Goal: Information Seeking & Learning: Learn about a topic

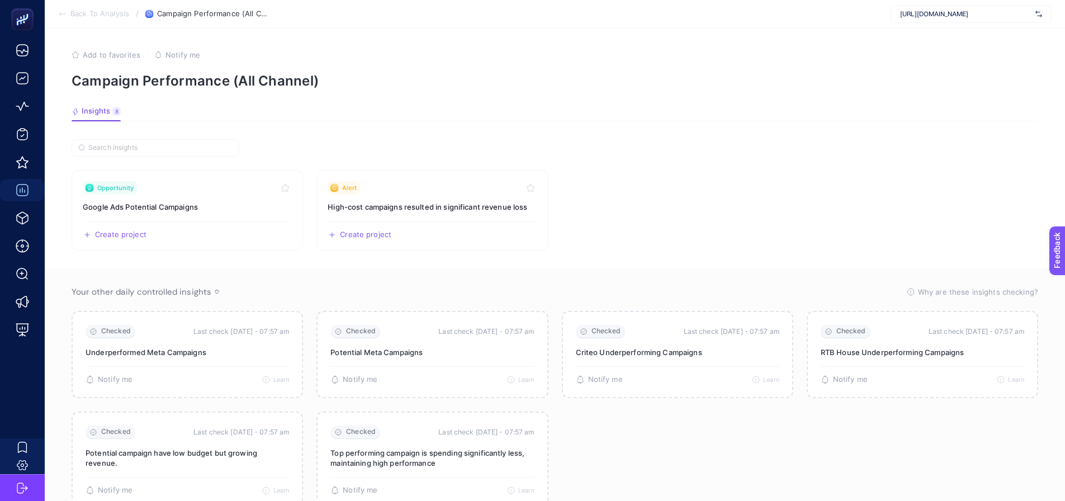
click at [923, 15] on span "https://360teknoloji.com" at bounding box center [965, 14] width 131 height 9
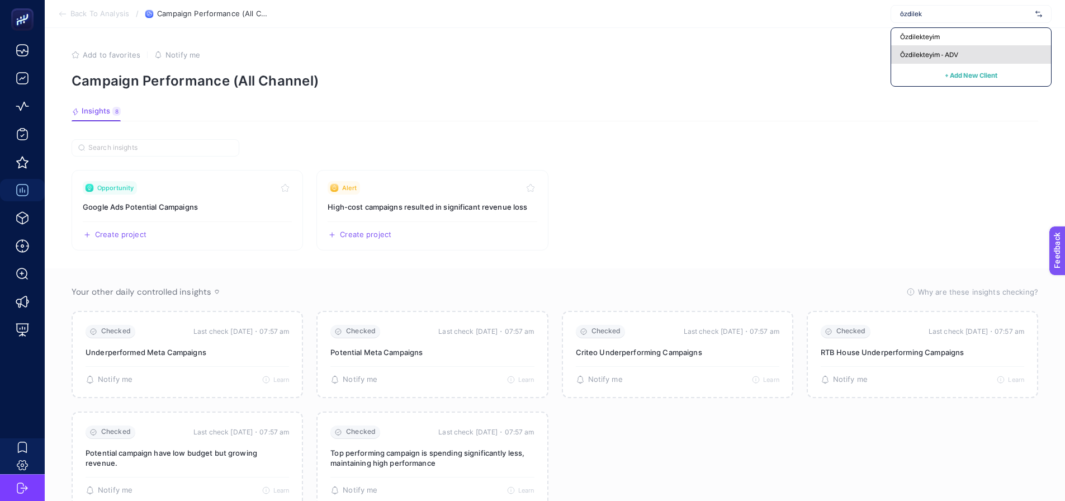
type input "özdilek"
click at [924, 46] on div "Özdilekteyim - ADV" at bounding box center [971, 55] width 160 height 18
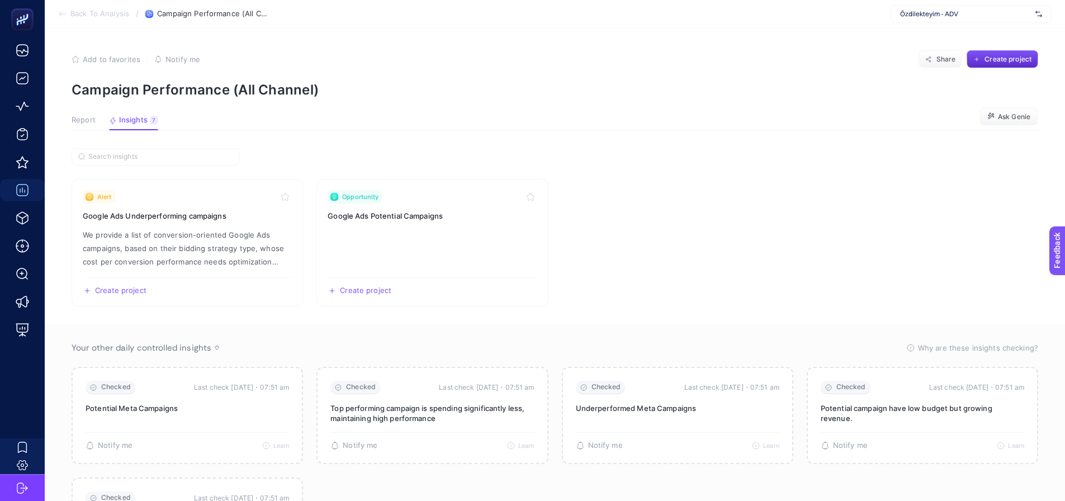
click at [615, 182] on section "Alert Google Ads Underperforming campaigns We provide a list of conversion-orie…" at bounding box center [555, 242] width 966 height 127
click at [93, 116] on span "Report" at bounding box center [84, 120] width 24 height 9
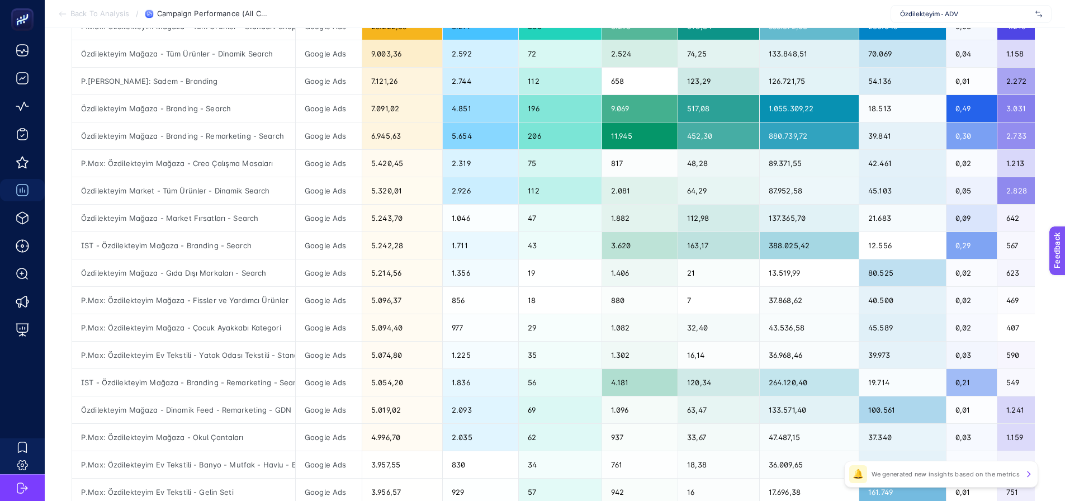
scroll to position [434, 0]
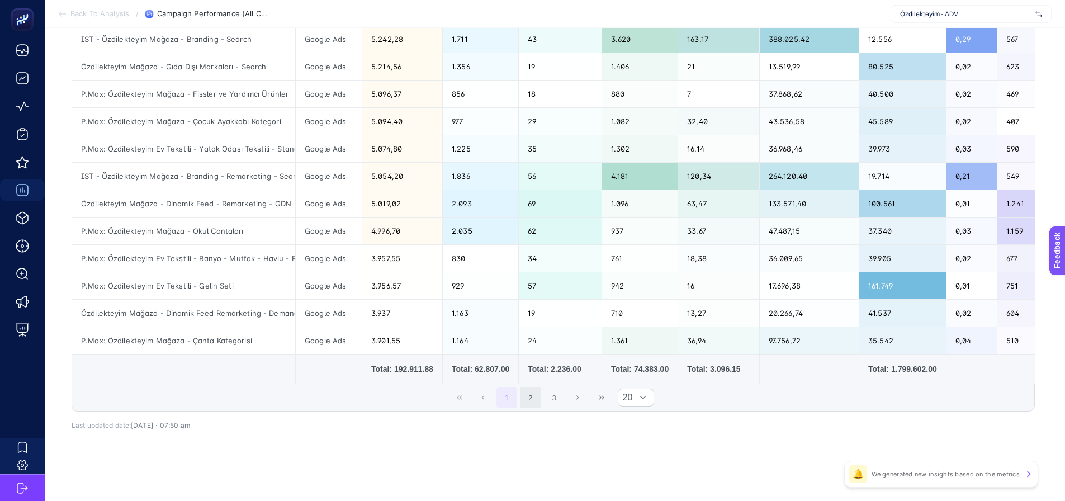
drag, startPoint x: 534, startPoint y: 416, endPoint x: 545, endPoint y: 403, distance: 17.0
click at [534, 416] on div "17 items selected Campaign Channel Cost Sessions Transactions Clicks Conversion…" at bounding box center [553, 97] width 963 height 664
click at [547, 401] on span "1 2 3" at bounding box center [530, 397] width 71 height 23
click at [541, 399] on button "2" at bounding box center [530, 397] width 21 height 21
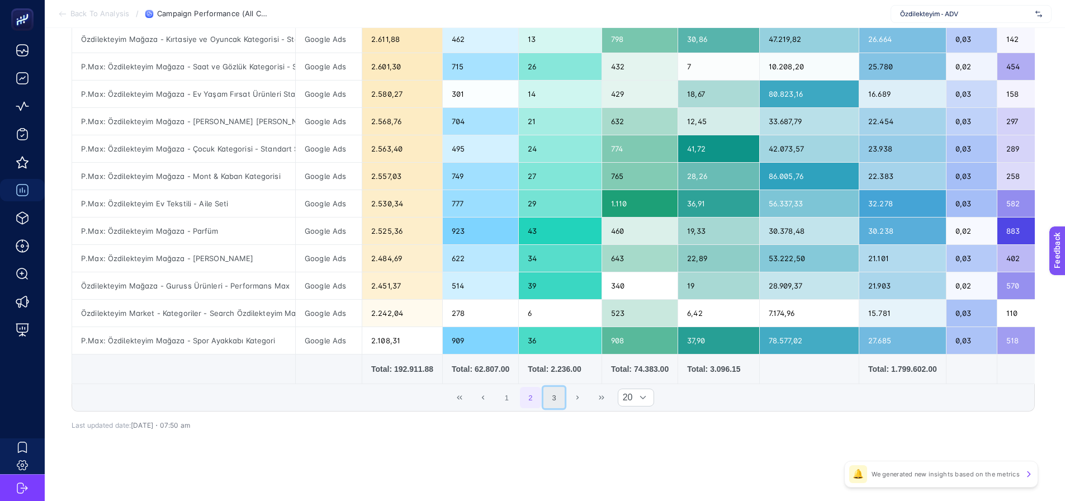
click at [558, 400] on button "3" at bounding box center [553, 397] width 21 height 21
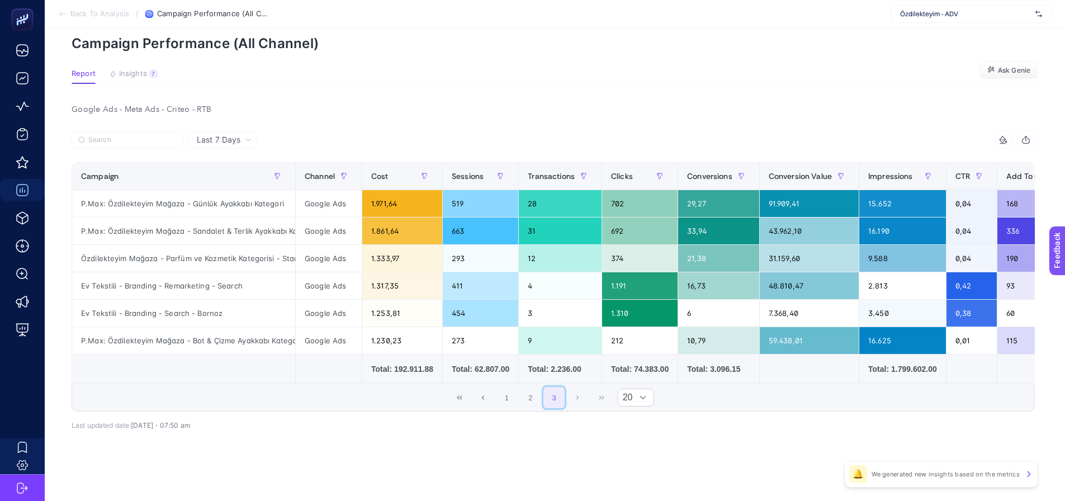
scroll to position [51, 0]
click at [516, 401] on button "1" at bounding box center [506, 397] width 21 height 21
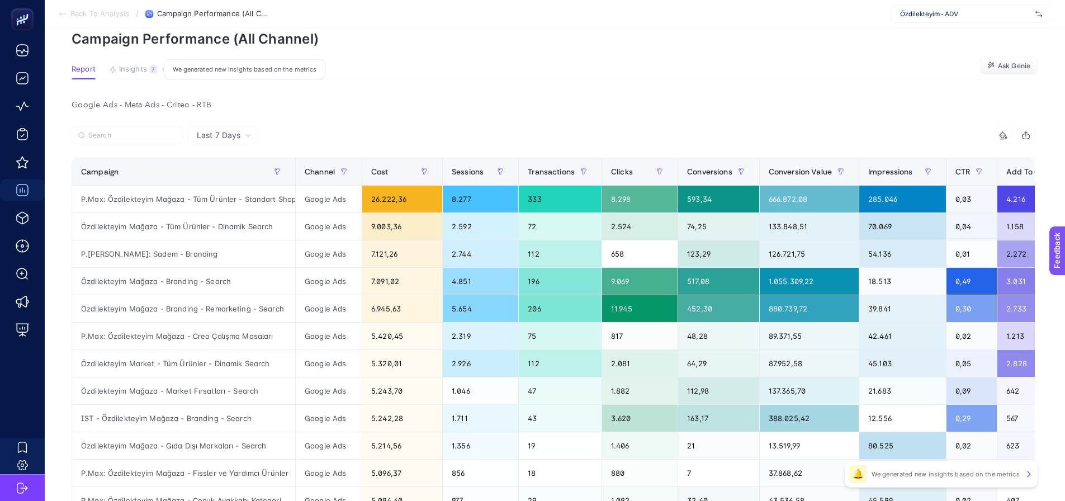
click at [137, 68] on span "Insights" at bounding box center [133, 69] width 28 height 9
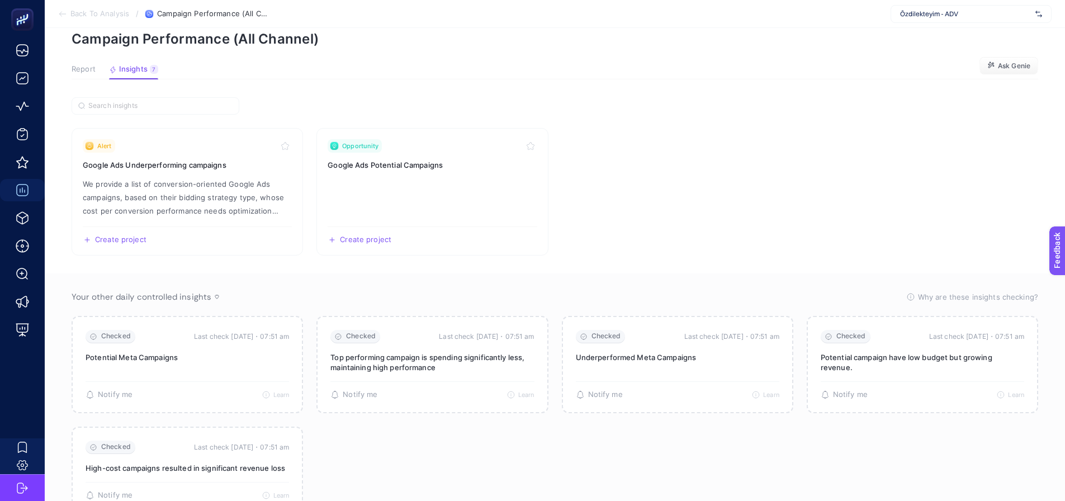
click at [91, 77] on button "Report" at bounding box center [84, 72] width 24 height 15
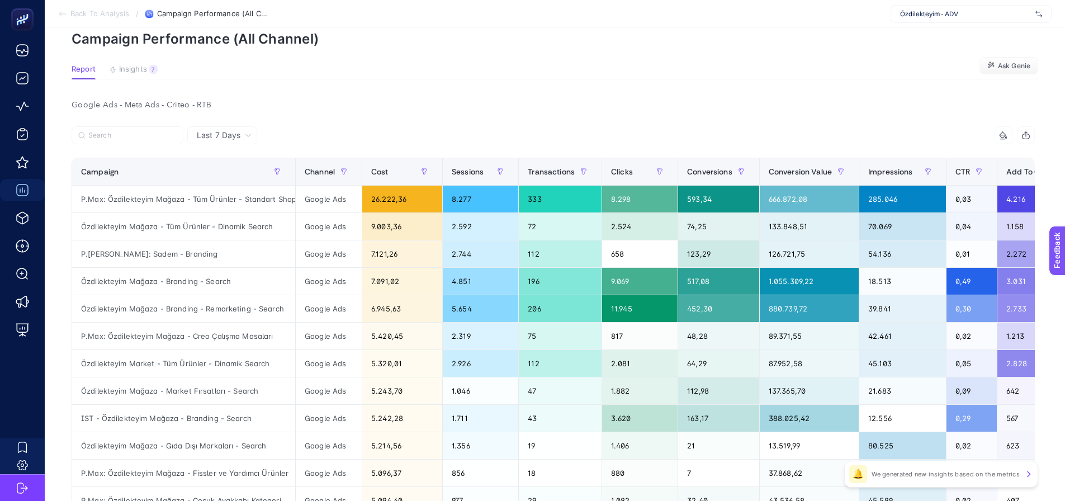
click at [376, 108] on div "Google Ads - Meta Ads - Criteo - RTB" at bounding box center [553, 105] width 981 height 16
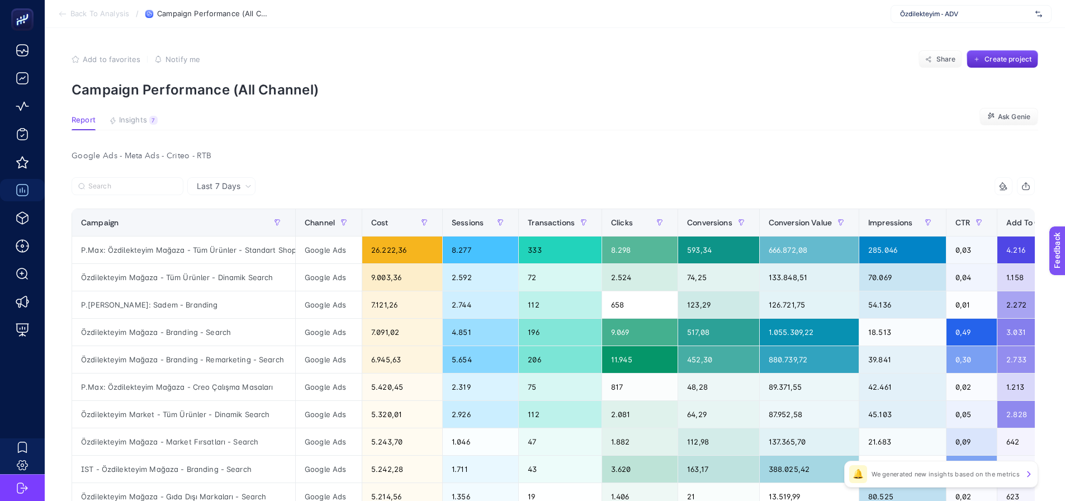
drag, startPoint x: 253, startPoint y: 0, endPoint x: 689, endPoint y: 119, distance: 452.4
click at [690, 120] on section "Report Insights 7 We generated new insights based on the metrics Ask Genie" at bounding box center [555, 123] width 966 height 15
click at [145, 121] on span "Insights" at bounding box center [133, 120] width 28 height 9
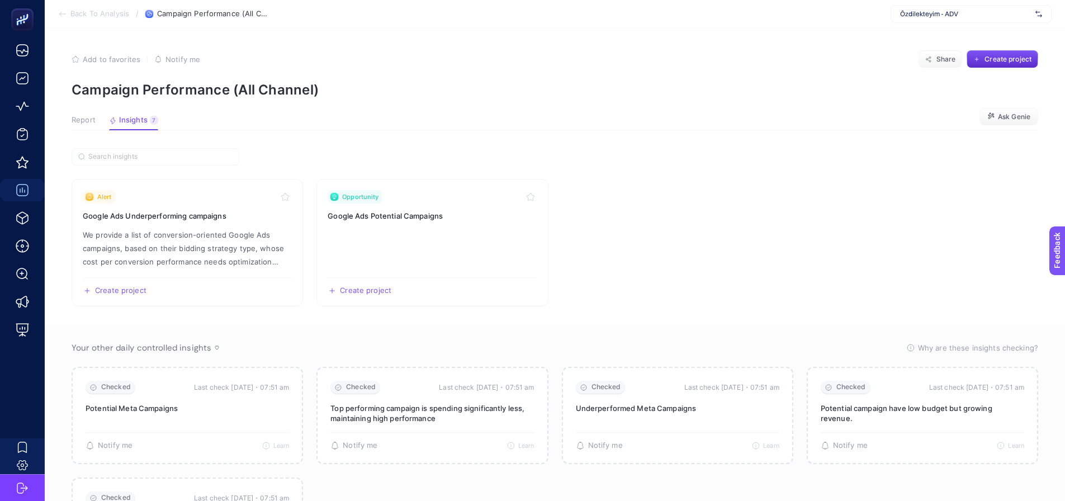
click at [309, 222] on section "Alert Google Ads Underperforming campaigns We provide a list of conversion-orie…" at bounding box center [555, 242] width 966 height 127
click at [214, 145] on article "Add to favorites false Notify me Share Create project Campaign Performance (All…" at bounding box center [555, 312] width 1020 height 568
click at [75, 118] on span "Report" at bounding box center [84, 120] width 24 height 9
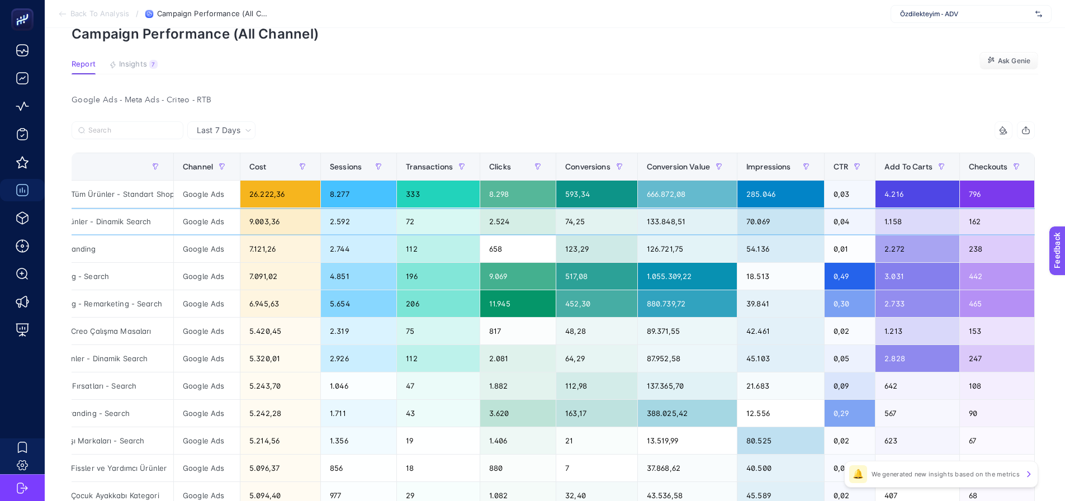
scroll to position [0, 274]
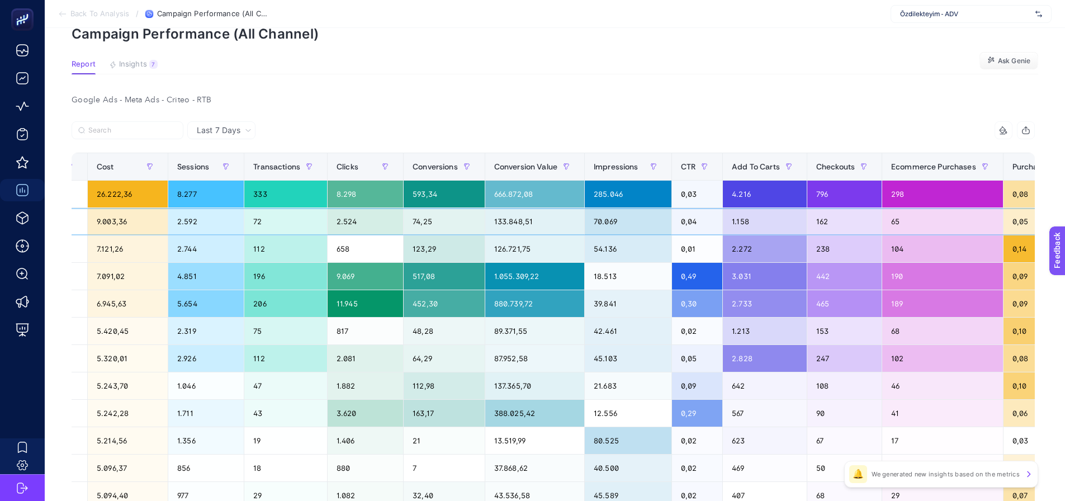
drag, startPoint x: 875, startPoint y: 213, endPoint x: 910, endPoint y: 217, distance: 35.5
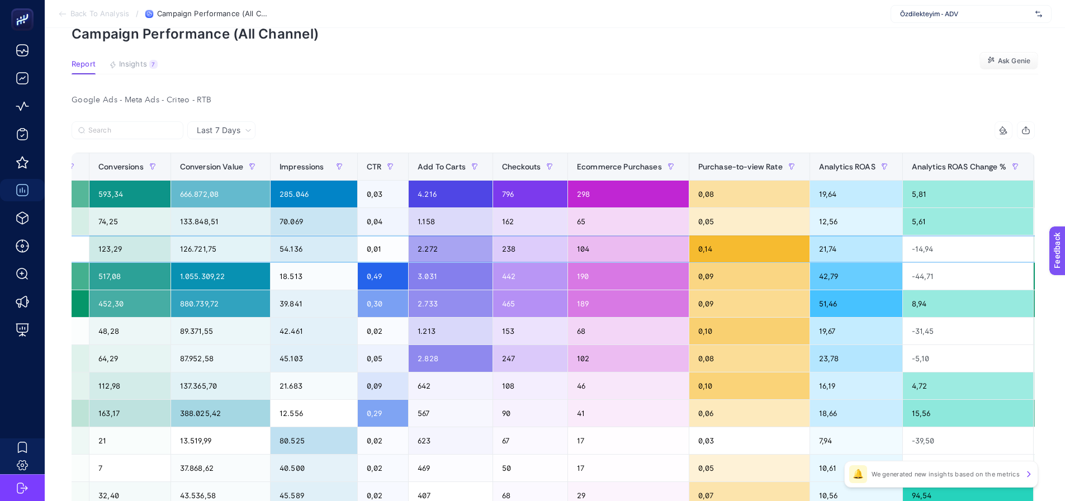
drag, startPoint x: 823, startPoint y: 237, endPoint x: 852, endPoint y: 242, distance: 29.5
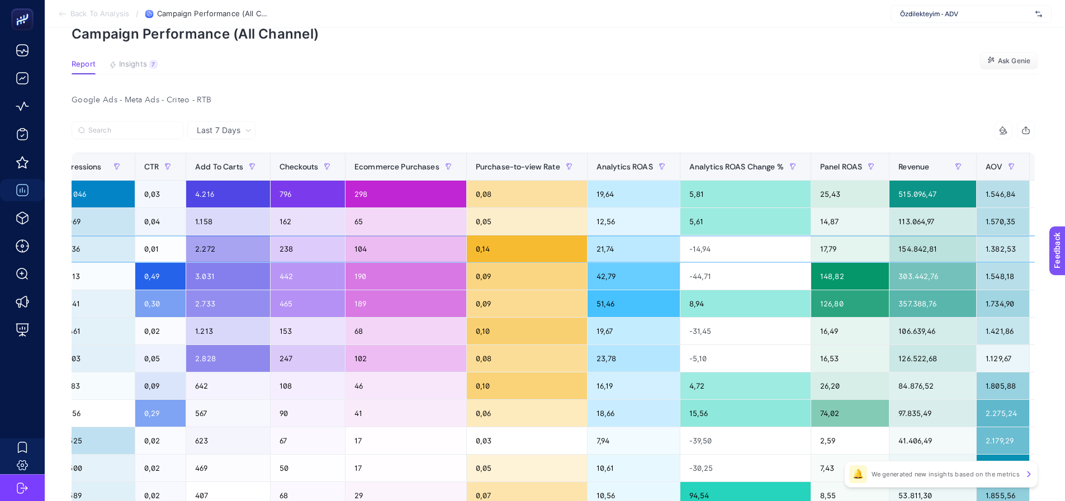
scroll to position [0, 819]
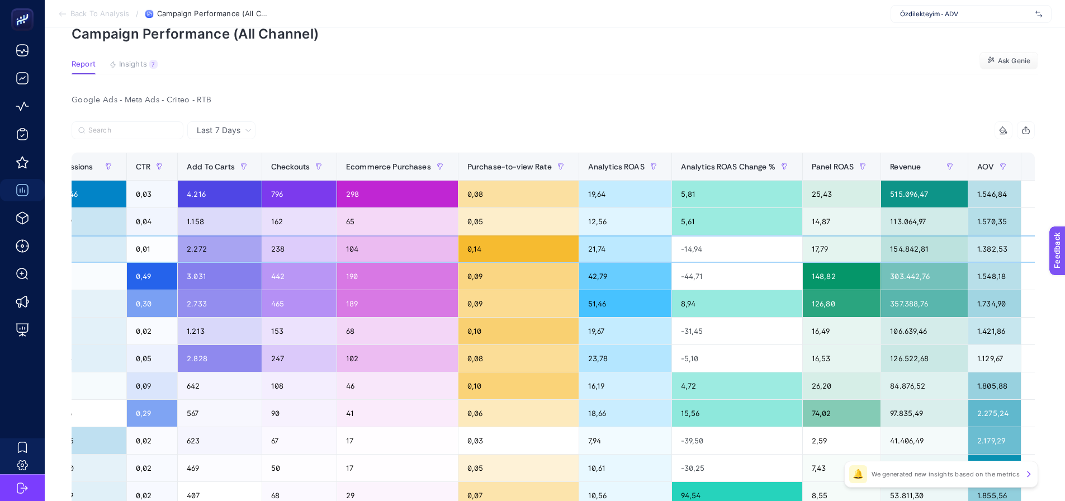
drag, startPoint x: 851, startPoint y: 242, endPoint x: 874, endPoint y: 242, distance: 22.9
click at [597, 164] on span "Analytics ROAS" at bounding box center [616, 166] width 56 height 9
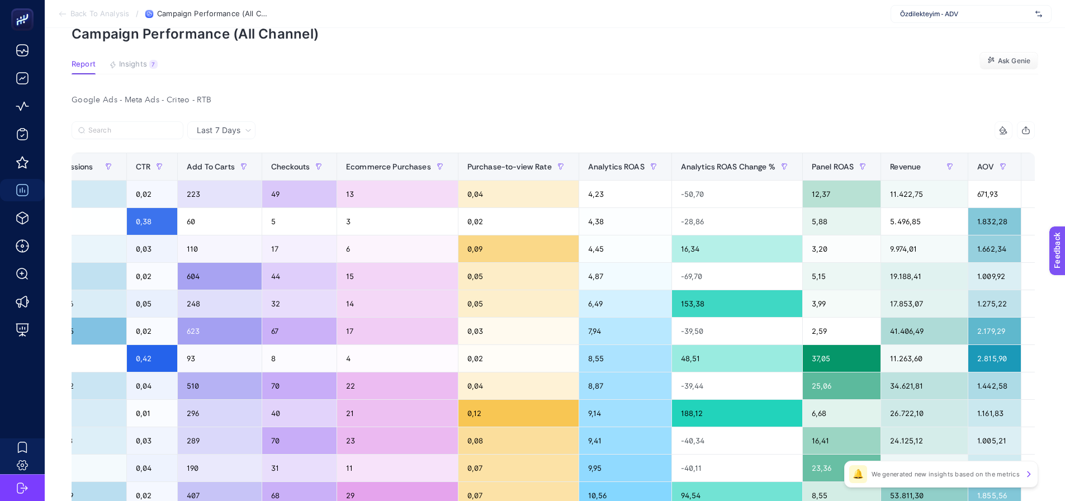
drag, startPoint x: 597, startPoint y: 164, endPoint x: 580, endPoint y: 105, distance: 61.2
click at [580, 107] on div "Google Ads - Meta Ads - Criteo - RTB" at bounding box center [553, 100] width 981 height 16
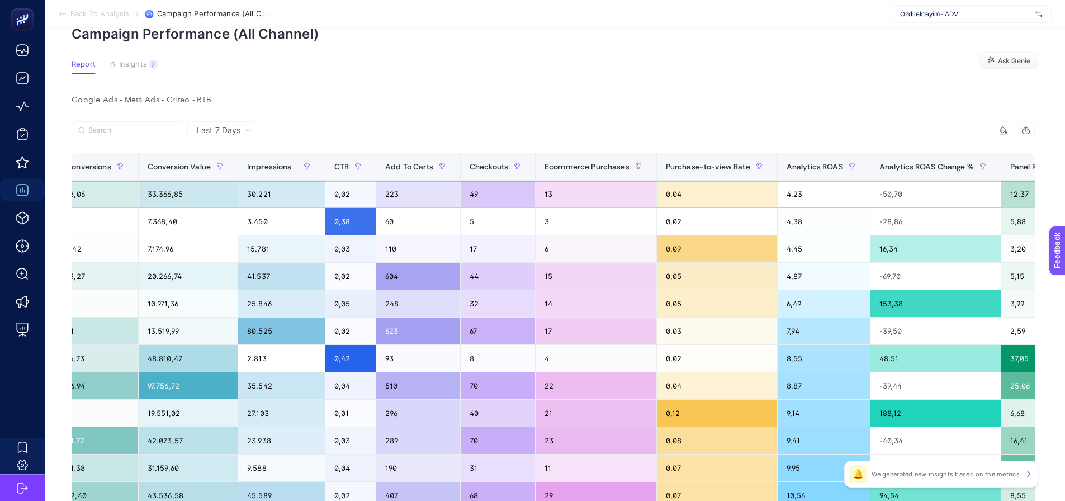
scroll to position [0, 0]
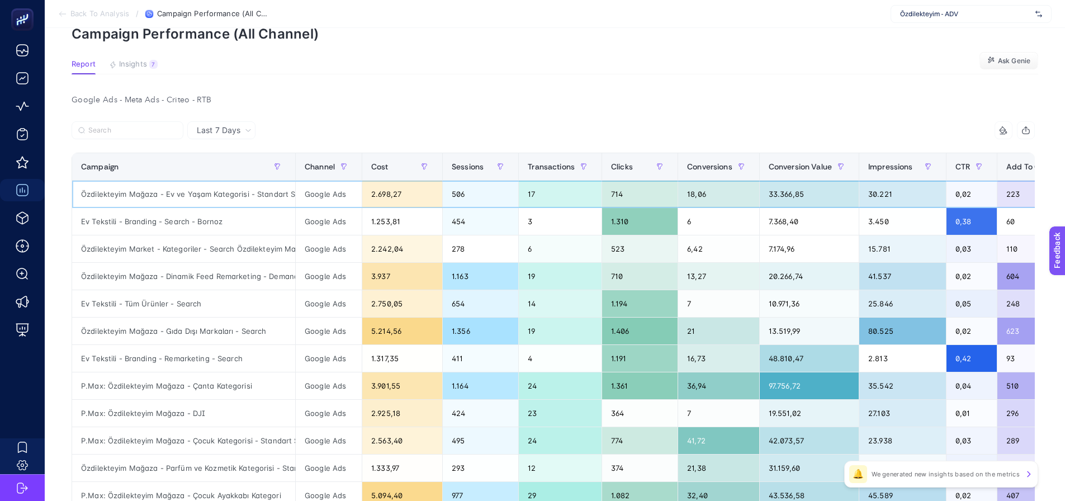
drag, startPoint x: 445, startPoint y: 244, endPoint x: 307, endPoint y: 252, distance: 138.8
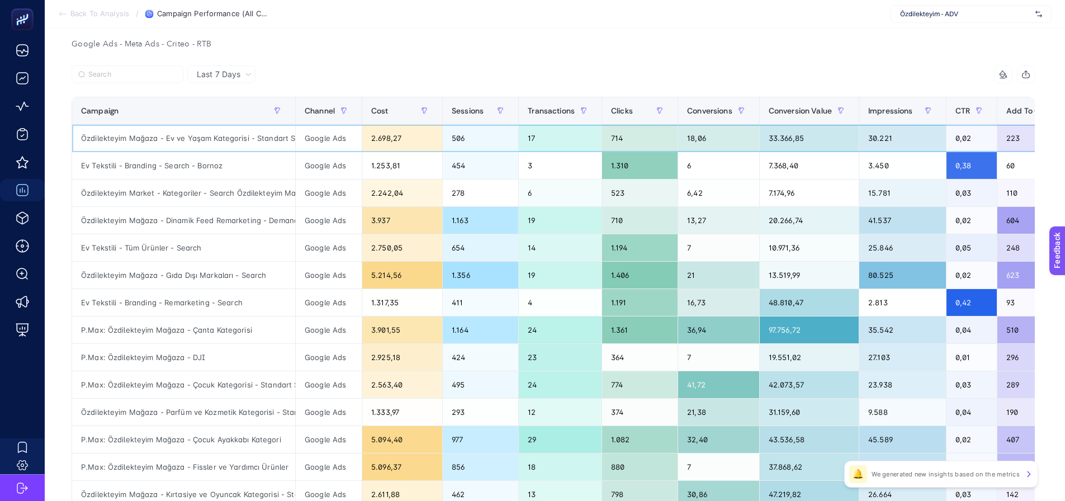
scroll to position [168, 0]
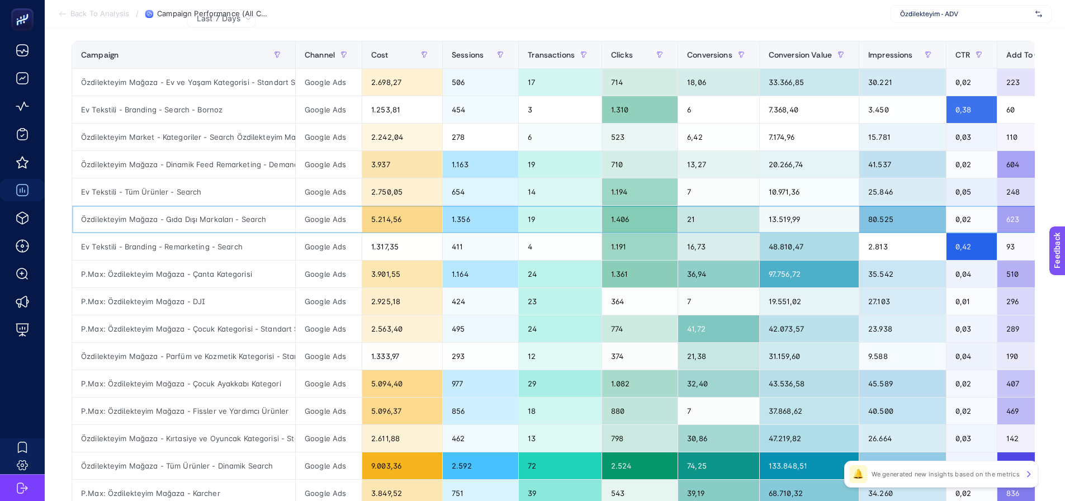
click at [176, 221] on div "Özdilekteyim Mağaza - Gıda Dışı Markaları - Search" at bounding box center [183, 219] width 223 height 27
copy tr "Özdilekteyim Mağaza - Gıda Dışı Markaları - Search"
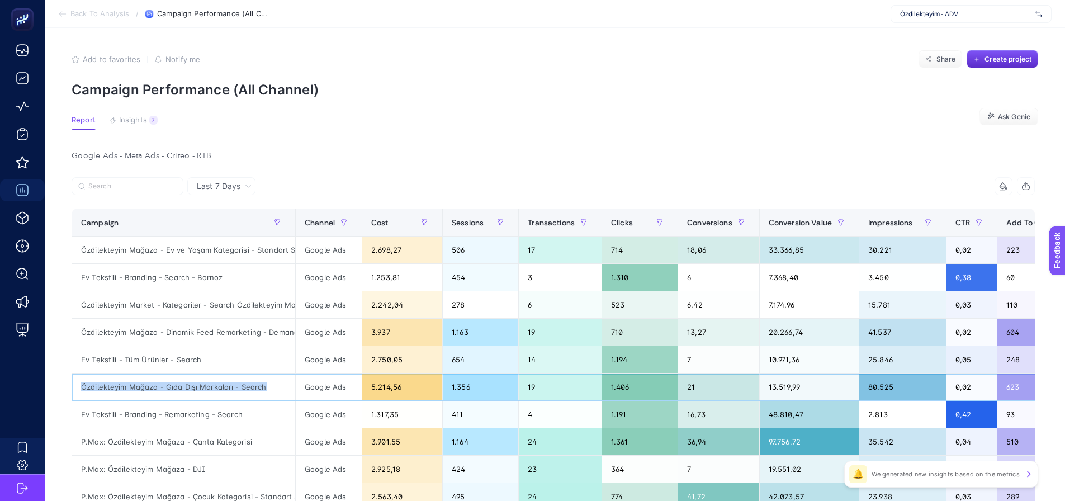
scroll to position [56, 0]
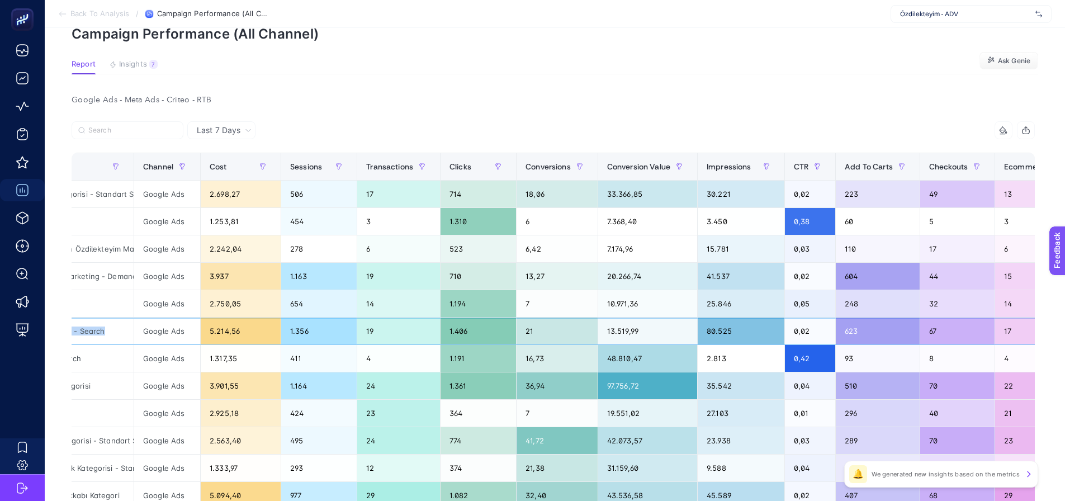
drag, startPoint x: 219, startPoint y: 337, endPoint x: 273, endPoint y: 330, distance: 54.6
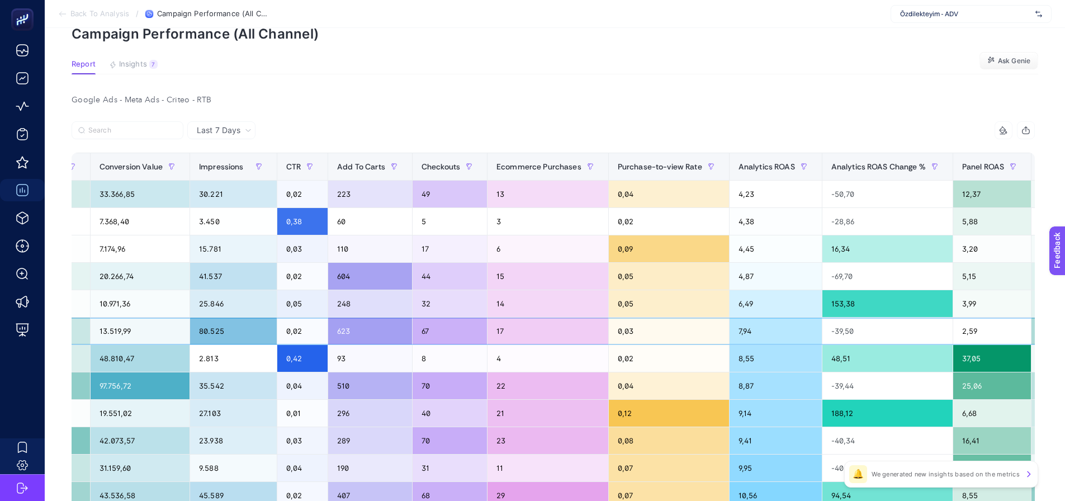
scroll to position [0, 698]
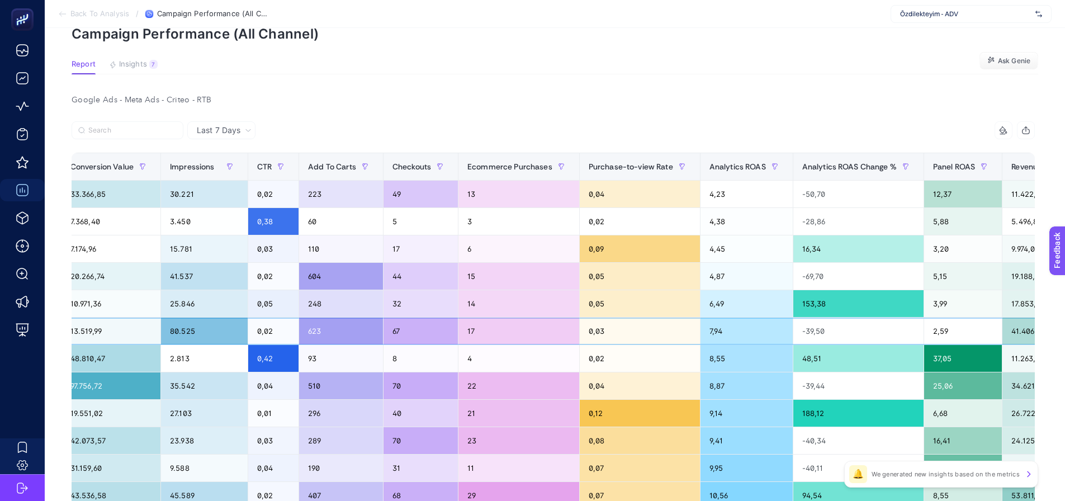
drag, startPoint x: 308, startPoint y: 333, endPoint x: 348, endPoint y: 329, distance: 39.9
click at [700, 334] on div "7,94" at bounding box center [746, 330] width 92 height 27
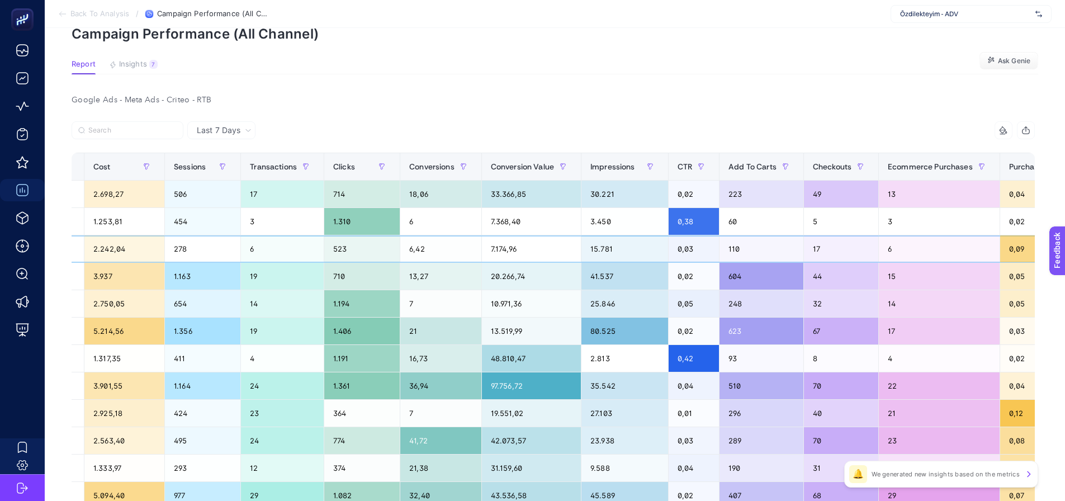
scroll to position [0, 0]
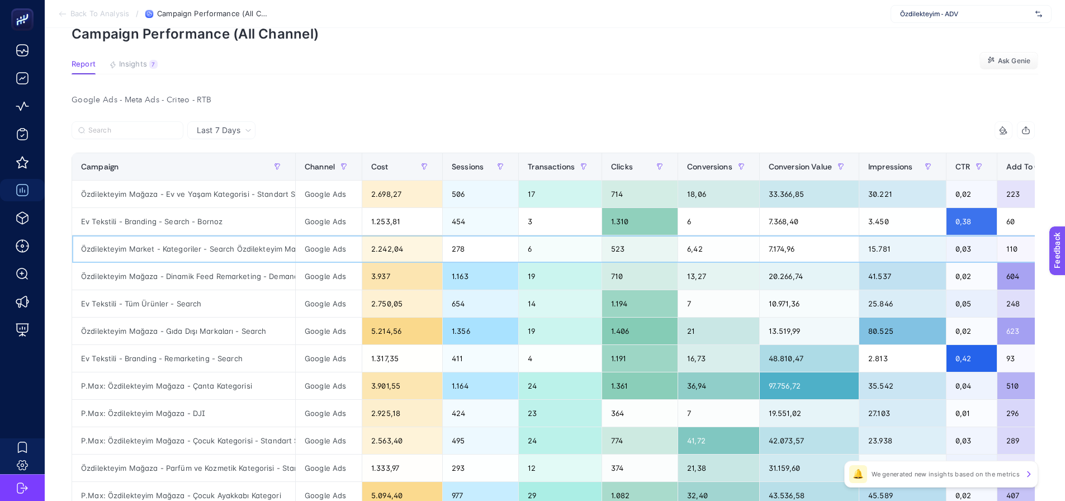
drag, startPoint x: 426, startPoint y: 261, endPoint x: 323, endPoint y: 261, distance: 103.4
click at [136, 196] on div "Özdilekteyim Mağaza - Ev ve Yaşam Kategorisi - Standart Shopping" at bounding box center [183, 194] width 223 height 27
copy tr "Özdilekteyim Mağaza - Ev ve Yaşam Kategorisi - Standart Shopping"
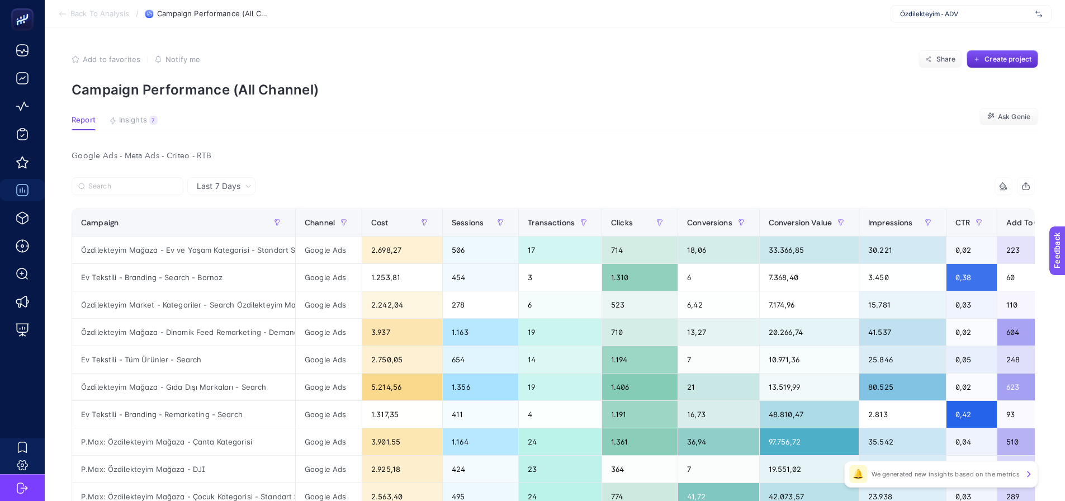
click at [387, 155] on div "Google Ads - Meta Ads - Criteo - RTB" at bounding box center [553, 156] width 981 height 16
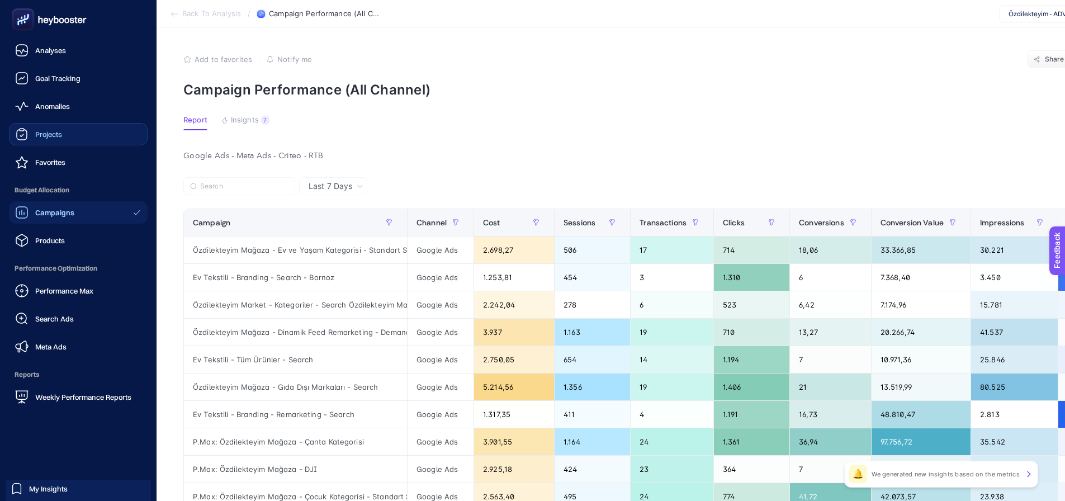
drag, startPoint x: 38, startPoint y: 139, endPoint x: 43, endPoint y: 136, distance: 5.8
click at [39, 138] on div "Projects" at bounding box center [38, 133] width 47 height 13
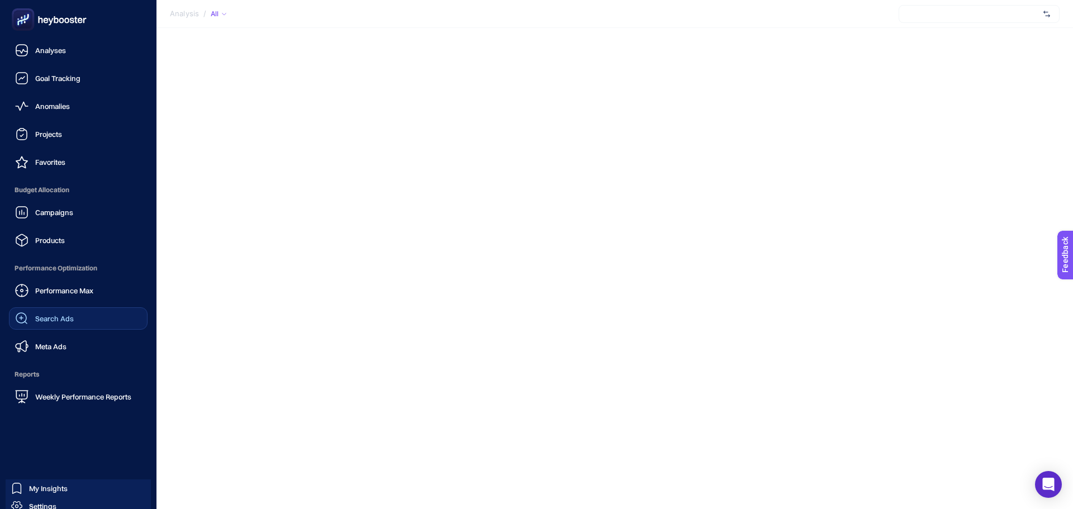
click at [46, 327] on link "Search Ads" at bounding box center [78, 318] width 139 height 22
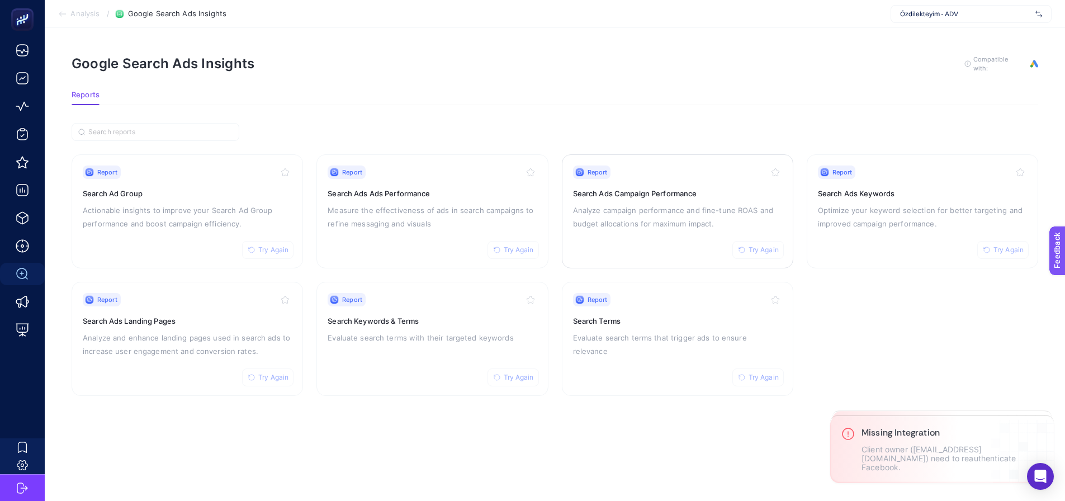
click at [726, 229] on div "Report Try Again Search Ads Campaign Performance Analyze campaign performance a…" at bounding box center [677, 211] width 209 height 92
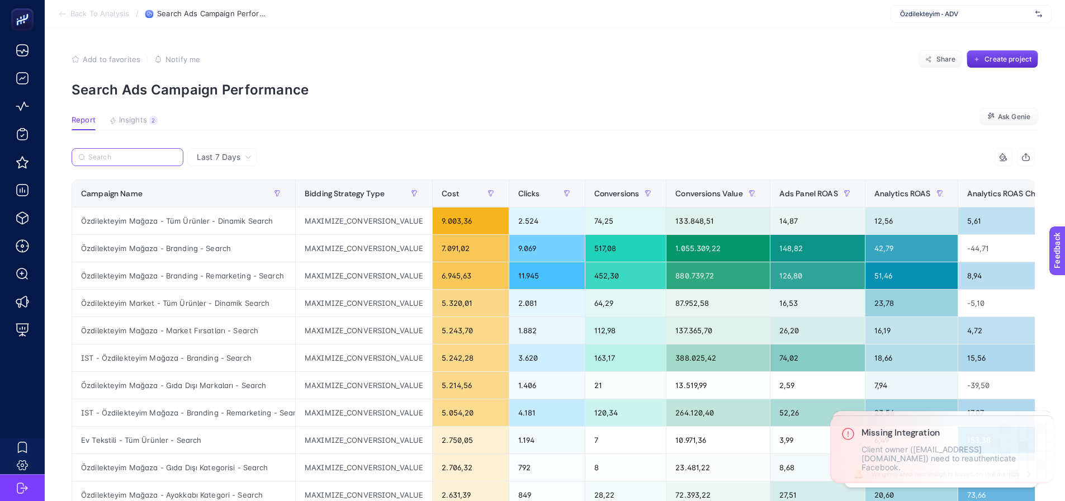
click at [116, 153] on input "Search" at bounding box center [132, 157] width 88 height 8
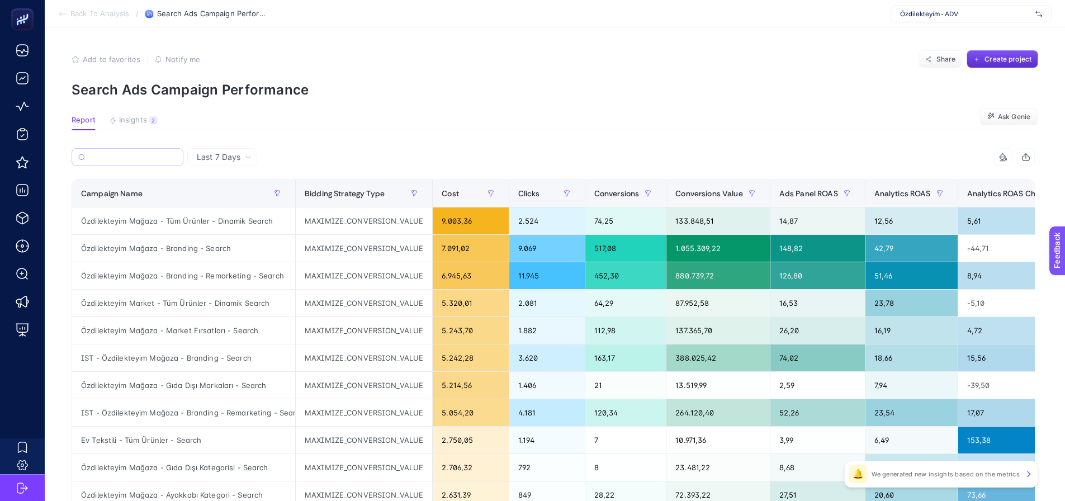
click at [113, 164] on label at bounding box center [128, 157] width 112 height 18
click at [113, 162] on input "Search" at bounding box center [132, 157] width 87 height 8
paste input "Özdilekteyim Mağaza - Gıda Dışı Markaları - Search"
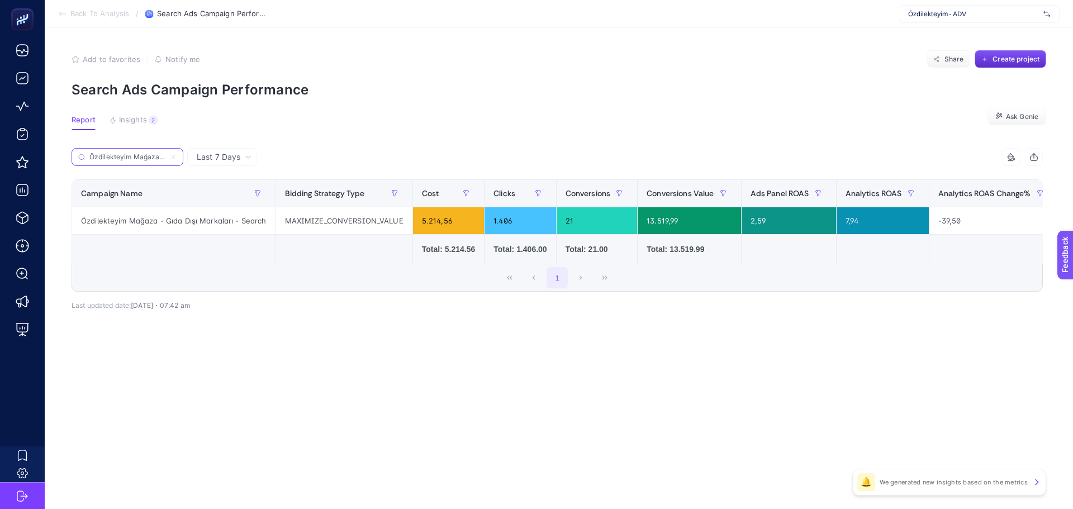
scroll to position [0, 90]
type input "Özdilekteyim Mağaza - Gıda Dışı Markaları - Search"
drag, startPoint x: 145, startPoint y: 125, endPoint x: 381, endPoint y: 340, distance: 319.7
click at [381, 340] on div "Last 7 Days Özdilekteyim Mağaza - Gıda Dışı Markaları - Search 14 items selecte…" at bounding box center [557, 253] width 989 height 211
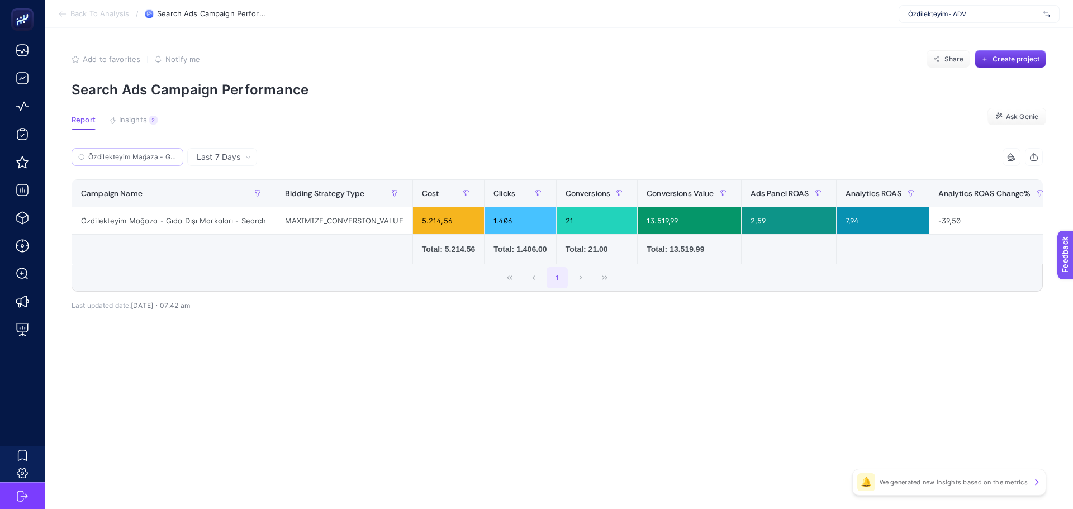
click at [160, 149] on label "Özdilekteyim Mağaza - Gıda Dışı Markaları - Search" at bounding box center [128, 157] width 112 height 18
click at [160, 153] on input "Özdilekteyim Mağaza - Gıda Dışı Markaları - Search" at bounding box center [132, 157] width 88 height 8
click at [160, 149] on label "Özdilekteyim Mağaza - Gıda Dışı Markaları - Search" at bounding box center [128, 157] width 112 height 18
click at [160, 153] on input "Özdilekteyim Mağaza - Gıda Dışı Markaları - Search" at bounding box center [127, 157] width 76 height 8
click at [160, 149] on label "Özdilekteyim Mağaza - Gıda Dışı Markaları - Search" at bounding box center [128, 157] width 112 height 18
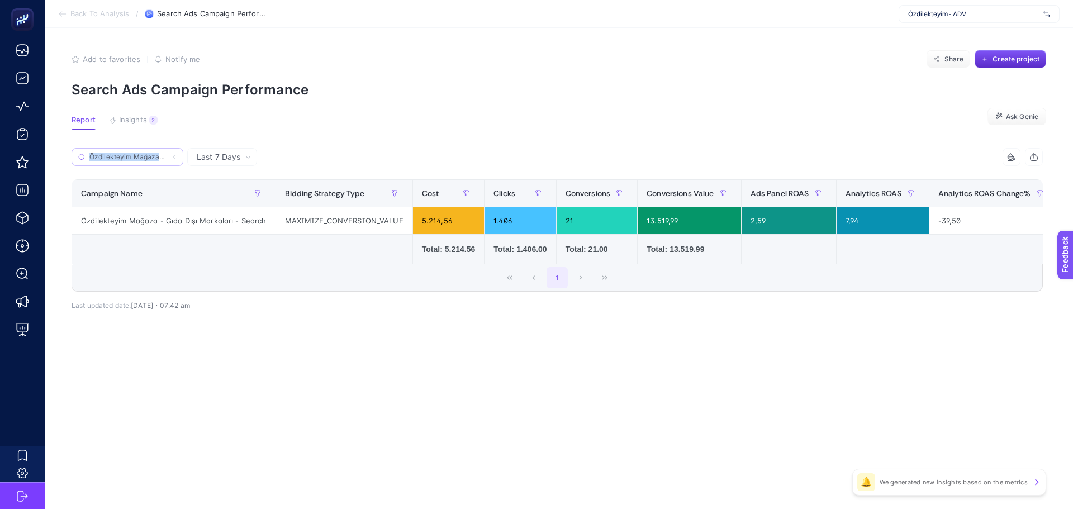
click at [160, 153] on input "Özdilekteyim Mağaza - Gıda Dışı Markaları - Search" at bounding box center [127, 157] width 76 height 8
click at [173, 155] on icon at bounding box center [173, 157] width 7 height 7
click at [165, 155] on input "Özdilekteyim Mağaza - Gıda Dışı Markaları - Search" at bounding box center [127, 157] width 76 height 8
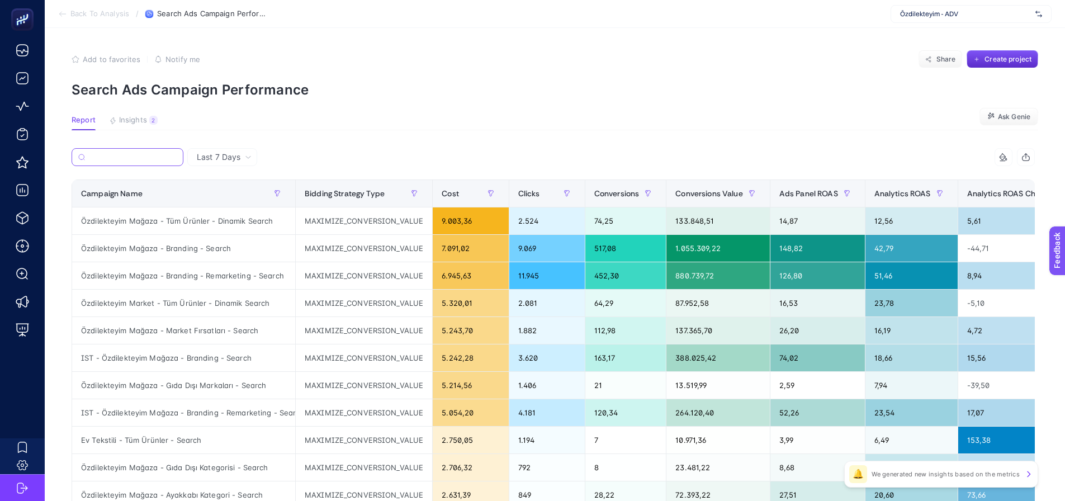
paste input "Özdilekteyim Mağaza - Ev ve Yaşam Kategorisi - Standart Shopping"
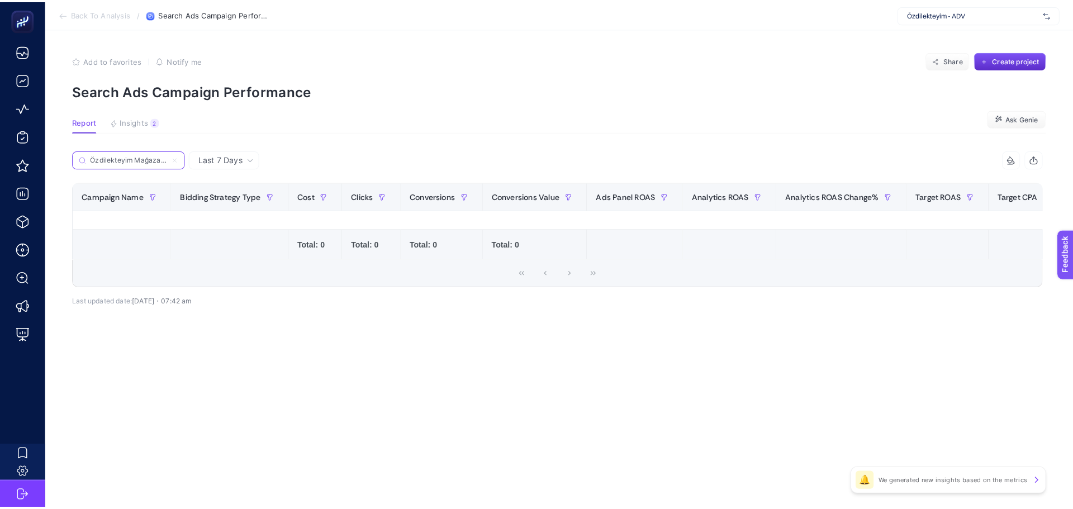
scroll to position [0, 143]
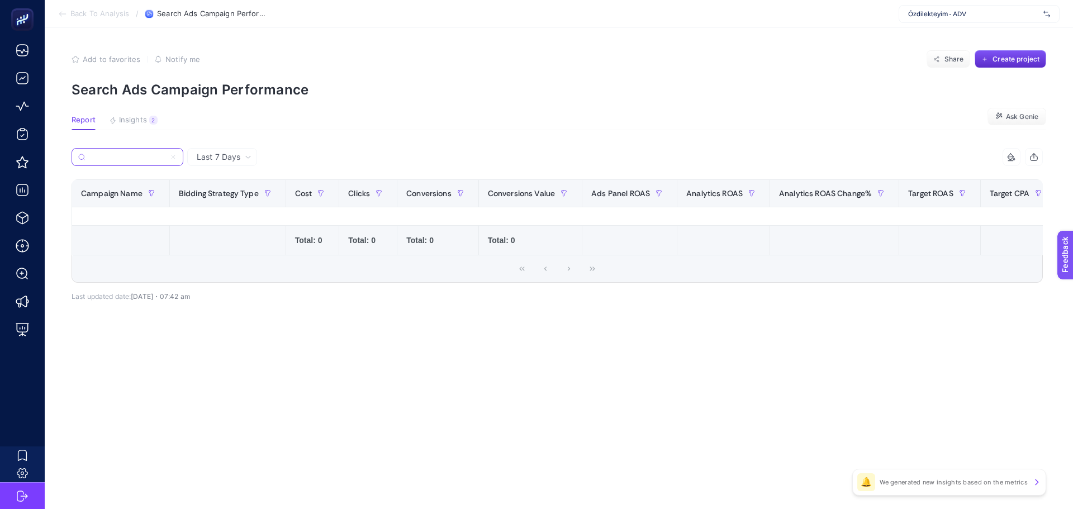
type input "Özdilekteyim Mağaza - Ev ve Yaşam Kategorisi - Standart Shopping"
click at [178, 154] on label "Özdilekteyim Mağaza - Ev ve Yaşam Kategorisi - Standart Shopping" at bounding box center [128, 157] width 112 height 18
click at [165, 154] on input "Özdilekteyim Mağaza - Ev ve Yaşam Kategorisi - Standart Shopping" at bounding box center [127, 157] width 76 height 8
click at [173, 157] on icon at bounding box center [173, 156] width 3 height 3
click at [165, 157] on input "Özdilekteyim Mağaza - Ev ve Yaşam Kategorisi - Standart Shopping" at bounding box center [127, 157] width 76 height 8
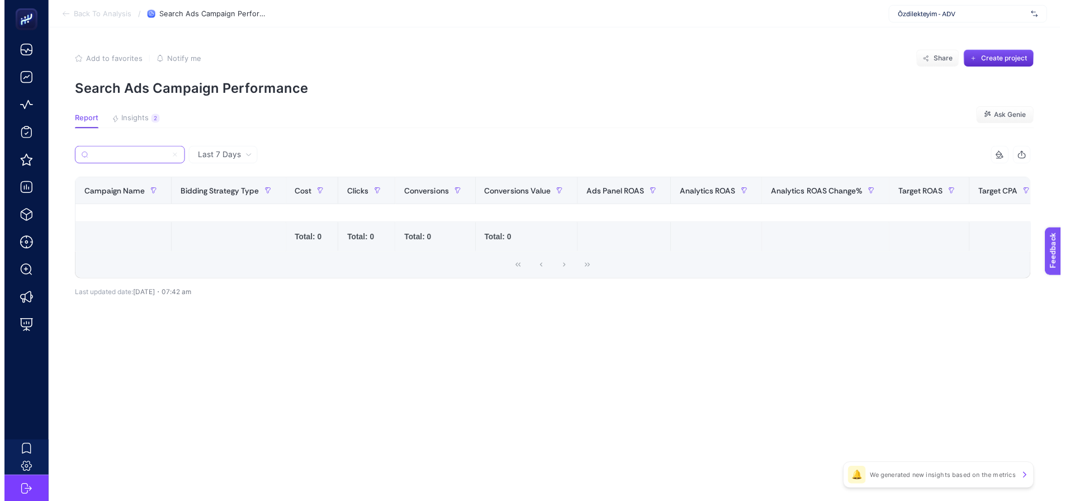
scroll to position [0, 0]
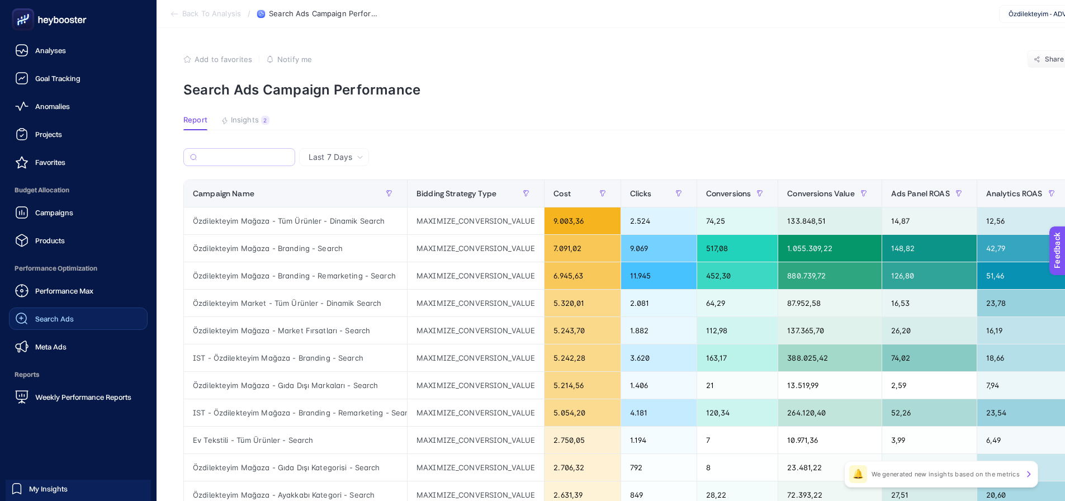
click at [28, 320] on icon at bounding box center [21, 318] width 13 height 13
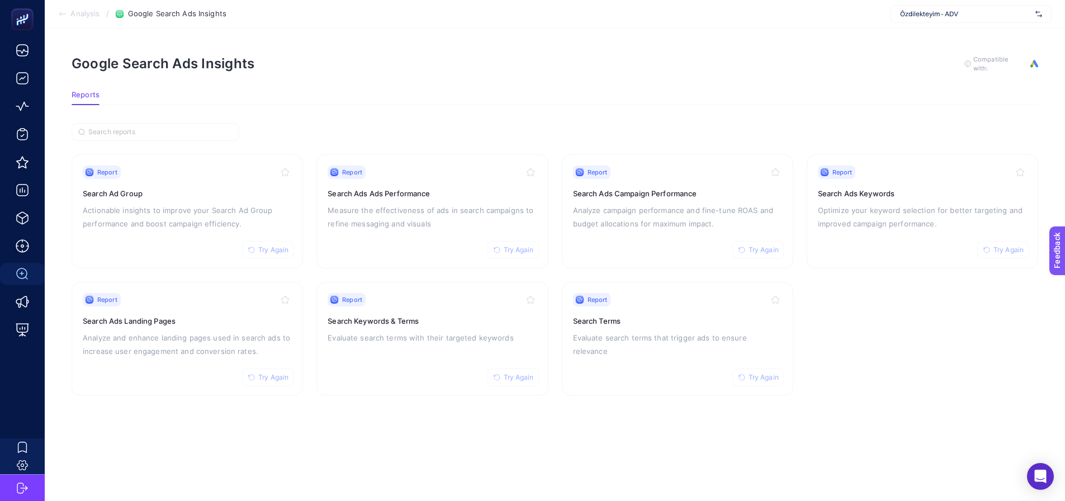
drag, startPoint x: 229, startPoint y: 155, endPoint x: 347, endPoint y: 117, distance: 124.4
click at [347, 117] on article "Google Search Ads Insights To get quality results from this analysis, we recomm…" at bounding box center [555, 264] width 1020 height 473
drag, startPoint x: 400, startPoint y: 357, endPoint x: 380, endPoint y: 355, distance: 20.2
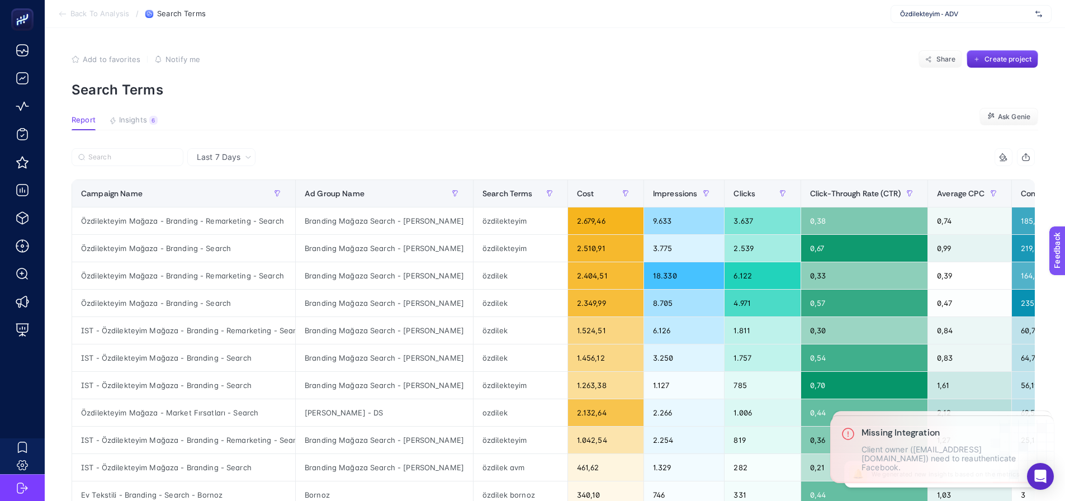
drag, startPoint x: 0, startPoint y: 0, endPoint x: 469, endPoint y: 51, distance: 472.3
click at [471, 50] on article "Add to favorites false Notify me Share Create project Search Terms Report Insig…" at bounding box center [555, 465] width 1020 height 874
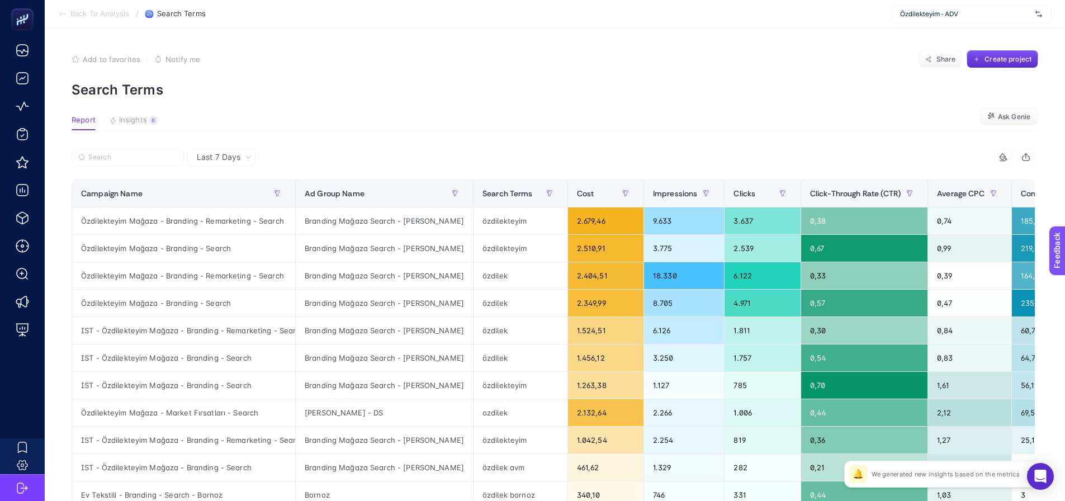
click at [375, 134] on article "Add to favorites false Notify me Share Create project Search Terms Report Insig…" at bounding box center [555, 465] width 1020 height 874
drag, startPoint x: 373, startPoint y: 132, endPoint x: 576, endPoint y: 102, distance: 205.6
click at [576, 102] on article "Add to favorites false Notify me Share Create project Search Terms Report Insig…" at bounding box center [555, 465] width 1020 height 874
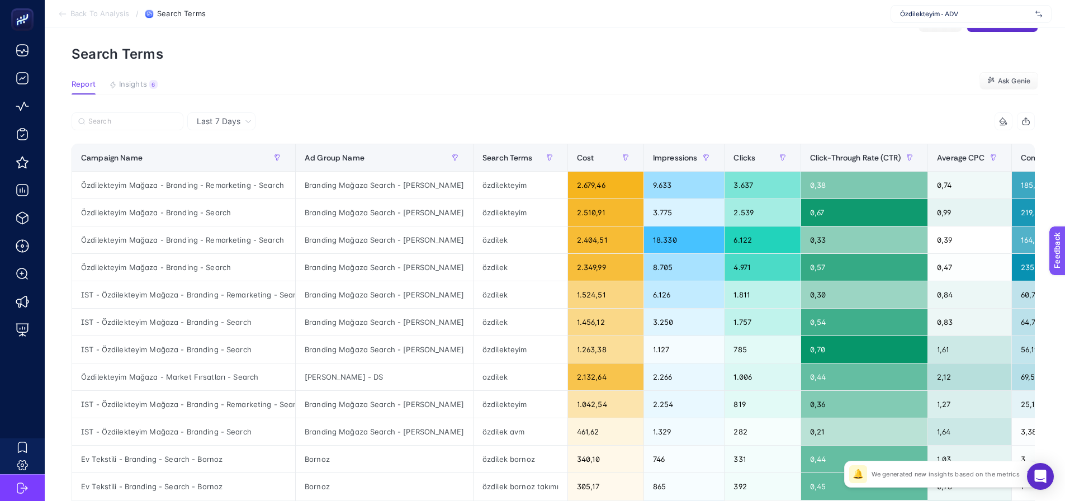
scroll to position [56, 0]
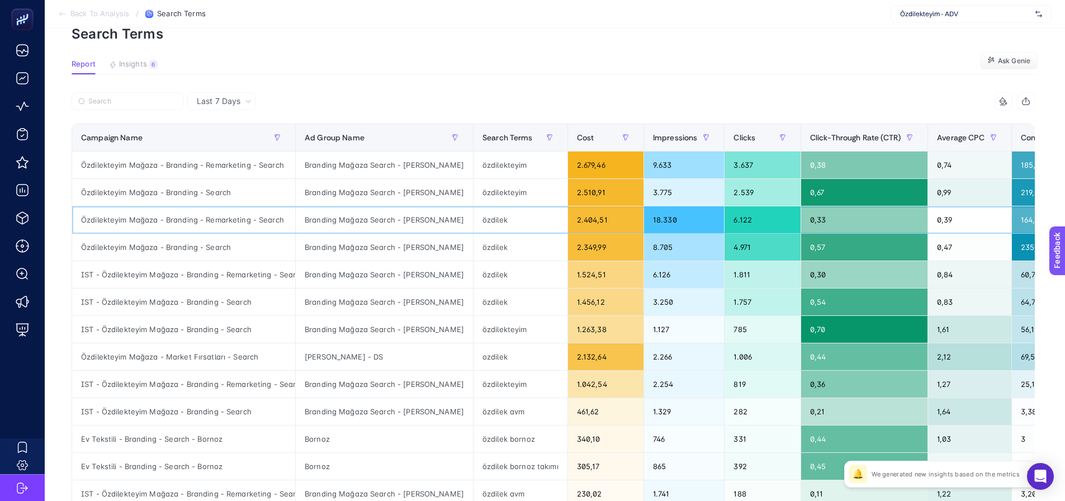
click at [238, 225] on div "Özdilekteyim Mağaza - Branding - Remarketing - Search" at bounding box center [183, 219] width 223 height 27
click at [225, 259] on div "Özdilekteyim Mağaza - Branding - Search" at bounding box center [183, 247] width 223 height 27
click at [226, 295] on div "IST - Özdilekteyim Mağaza - Branding - Search" at bounding box center [183, 301] width 223 height 27
click at [227, 319] on div "IST - Özdilekteyim Mağaza - Branding - Search" at bounding box center [183, 329] width 223 height 27
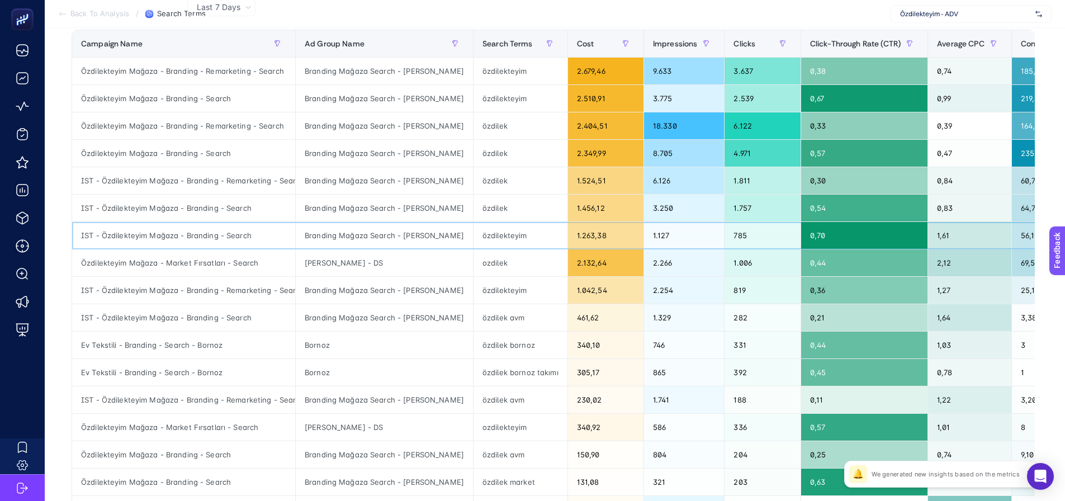
scroll to position [168, 0]
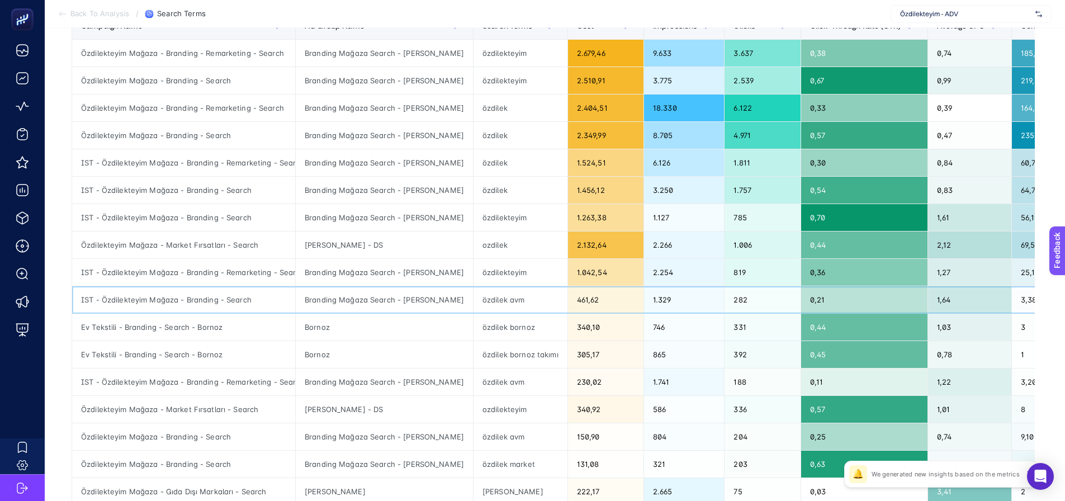
click at [188, 300] on div "IST - Özdilekteyim Mağaza - Branding - Search" at bounding box center [183, 299] width 223 height 27
click at [197, 252] on div "Özdilekteyim Mağaza - Market Fırsatları - Search" at bounding box center [183, 244] width 223 height 27
click at [200, 231] on div "Özdilekteyim Mağaza - Market Fırsatları - Search" at bounding box center [183, 244] width 223 height 27
click at [207, 185] on div "IST - Özdilekteyim Mağaza - Branding - Search" at bounding box center [183, 190] width 223 height 27
click at [206, 158] on div "IST - Özdilekteyim Mağaza - Branding - Remarketing - Search" at bounding box center [183, 162] width 223 height 27
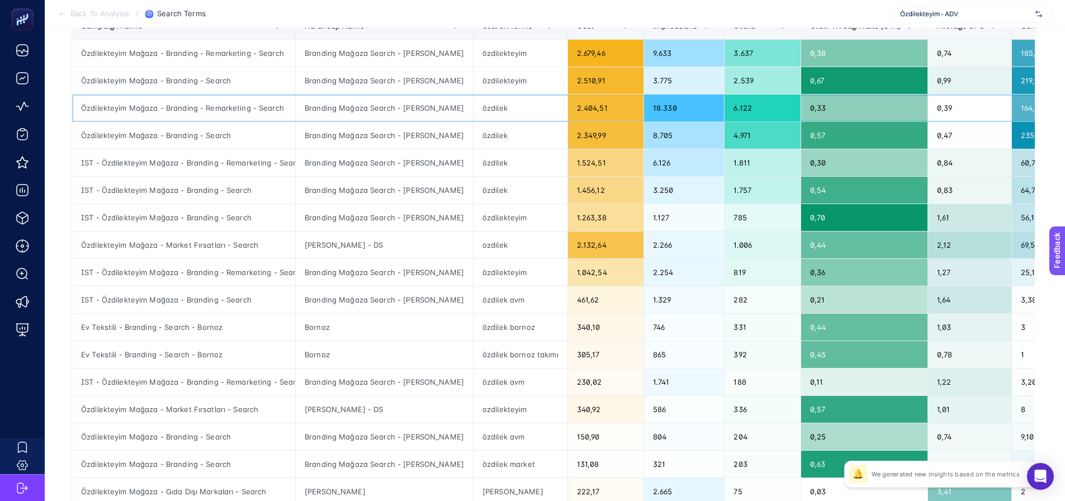
click at [210, 117] on div "Özdilekteyim Mağaza - Branding - Remarketing - Search" at bounding box center [183, 107] width 223 height 27
click at [204, 136] on div "Özdilekteyim Mağaza - Branding - Search" at bounding box center [183, 135] width 223 height 27
click at [223, 80] on div "Özdilekteyim Mağaza - Branding - Search" at bounding box center [183, 80] width 223 height 27
click at [228, 45] on div "Özdilekteyim Mağaza - Branding - Remarketing - Search" at bounding box center [183, 53] width 223 height 27
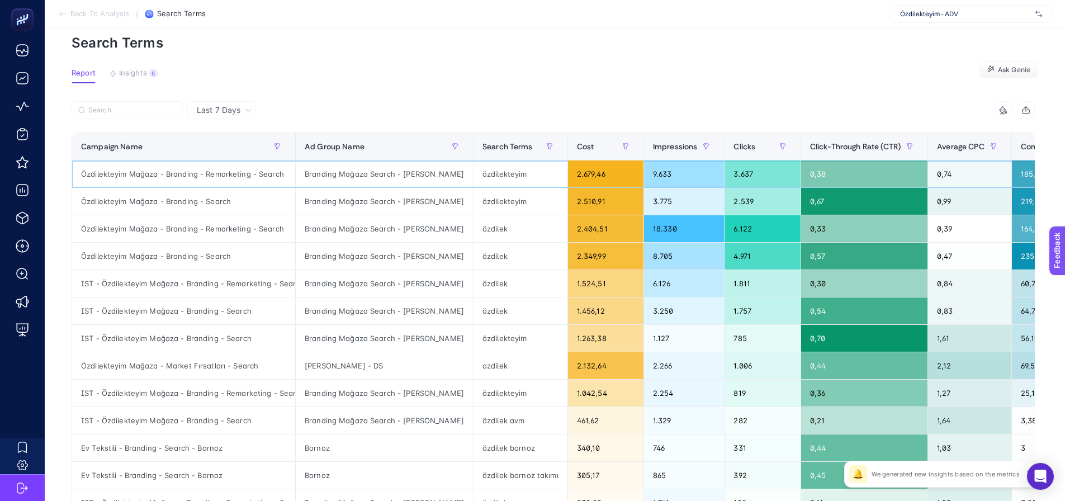
scroll to position [0, 0]
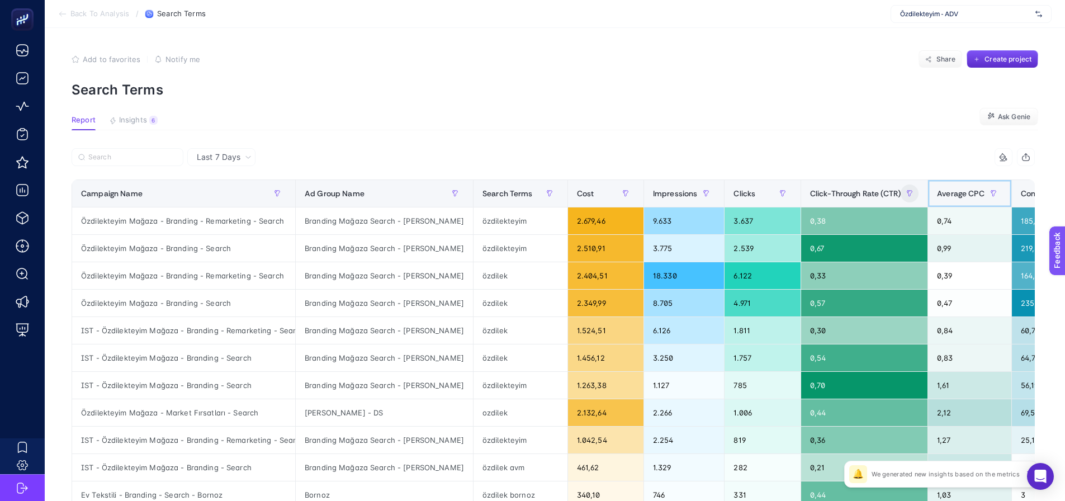
click at [937, 185] on div "Average CPC" at bounding box center [969, 193] width 65 height 18
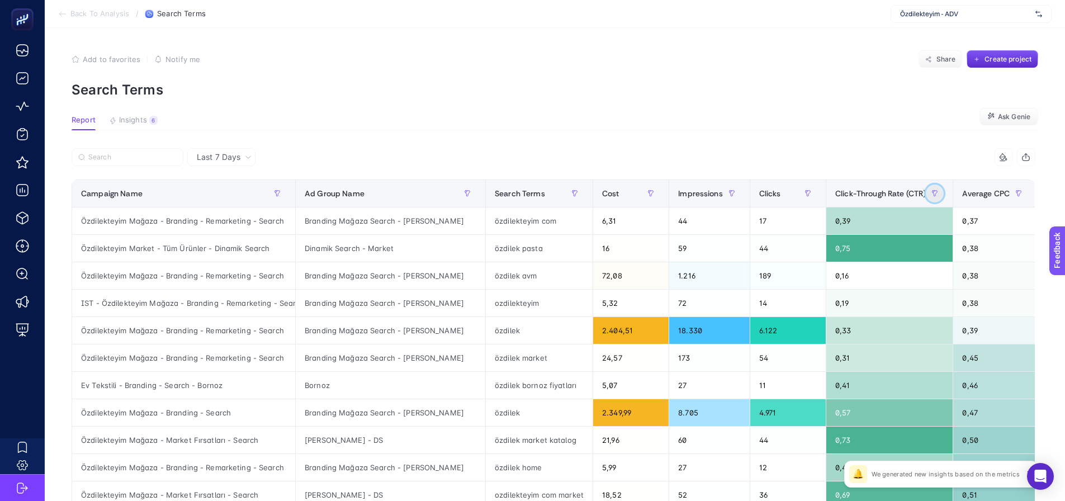
click at [925, 192] on button "button" at bounding box center [934, 193] width 18 height 18
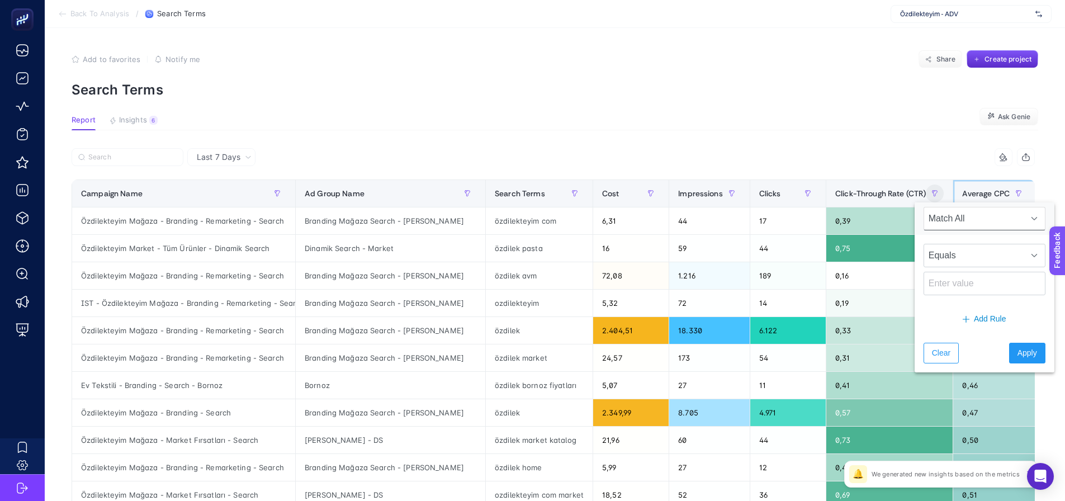
click at [967, 195] on span "Average CPC" at bounding box center [986, 193] width 48 height 9
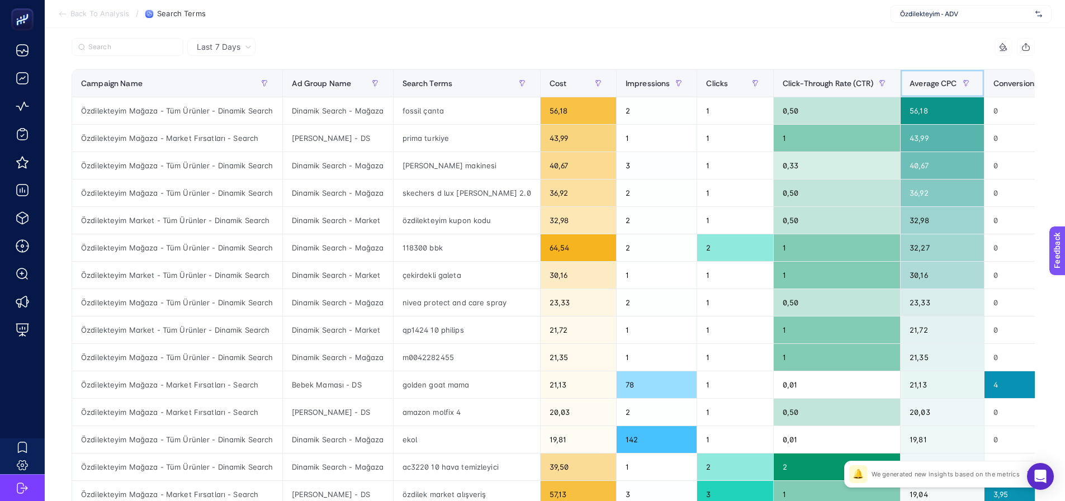
scroll to position [112, 0]
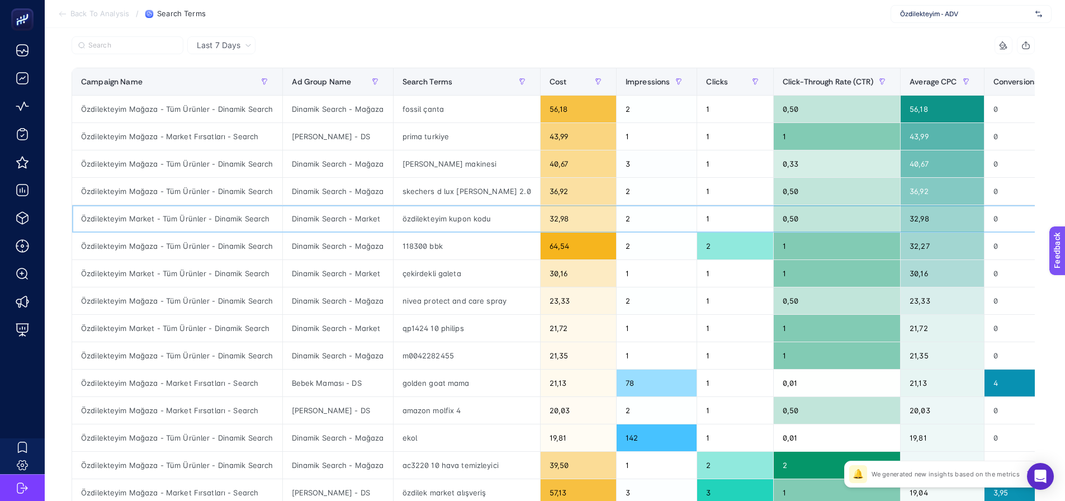
click at [419, 229] on div "özdilekteyim kupon kodu" at bounding box center [466, 218] width 146 height 27
click at [415, 197] on div "skechers d lux [PERSON_NAME] 2.0" at bounding box center [466, 191] width 146 height 27
click at [414, 170] on div "[PERSON_NAME] makinesi" at bounding box center [466, 163] width 146 height 27
click at [412, 137] on div "prima turkiye" at bounding box center [466, 136] width 146 height 27
click at [414, 114] on div "fossil çanta" at bounding box center [466, 109] width 146 height 27
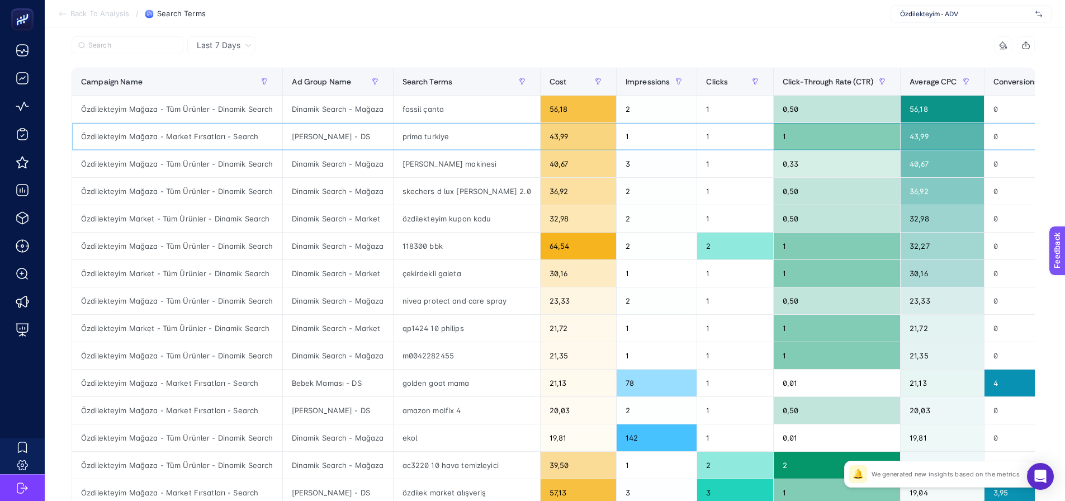
click at [417, 127] on div "prima turkiye" at bounding box center [466, 136] width 146 height 27
click at [416, 138] on div "prima turkiye" at bounding box center [466, 136] width 146 height 27
click at [445, 143] on div "prima turkiye" at bounding box center [466, 136] width 146 height 27
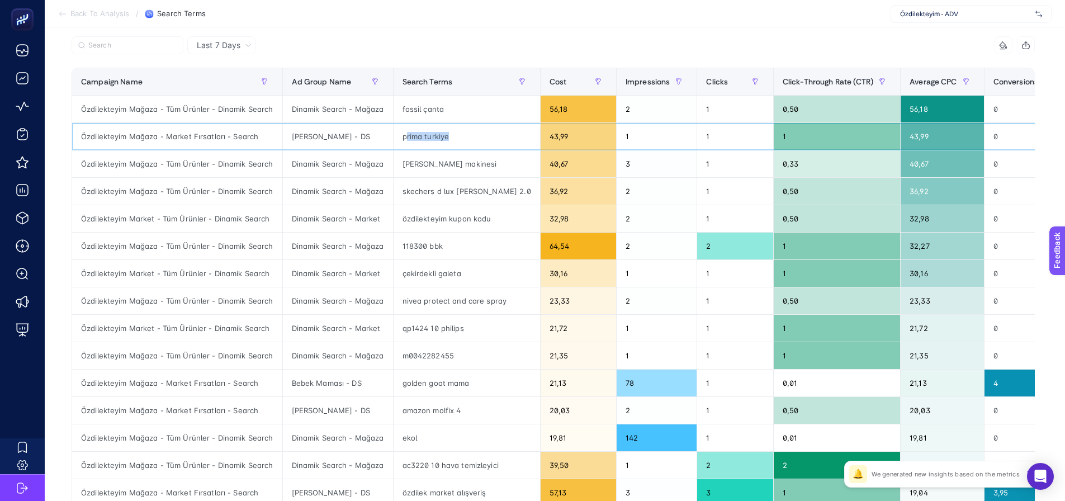
drag, startPoint x: 452, startPoint y: 130, endPoint x: 400, endPoint y: 136, distance: 52.9
click at [401, 136] on div "prima turkiye" at bounding box center [466, 136] width 146 height 27
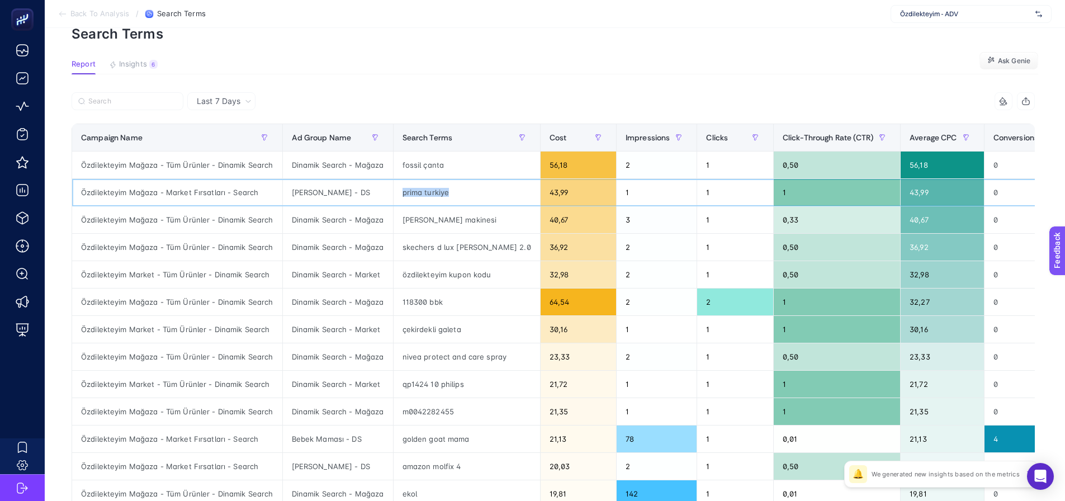
scroll to position [0, 0]
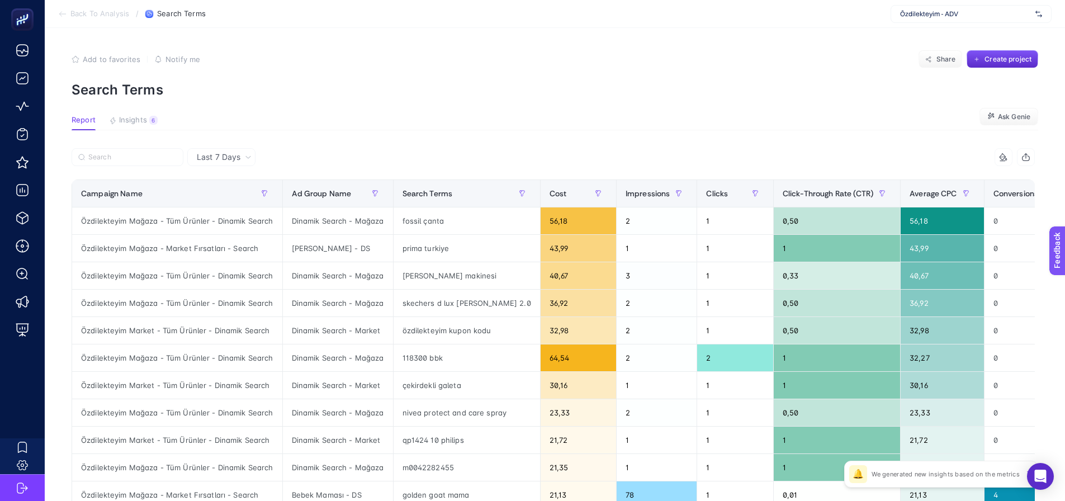
click at [430, 68] on section "Add to favorites false Notify me Share Create project Search Terms" at bounding box center [555, 74] width 966 height 48
click at [909, 191] on span "Average CPC" at bounding box center [933, 193] width 48 height 9
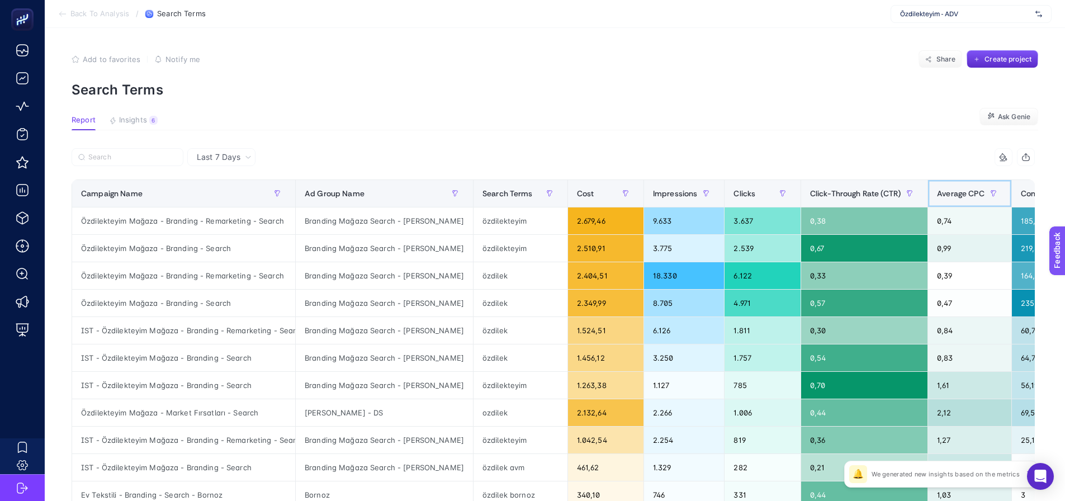
click at [937, 196] on span "Average CPC" at bounding box center [961, 193] width 48 height 9
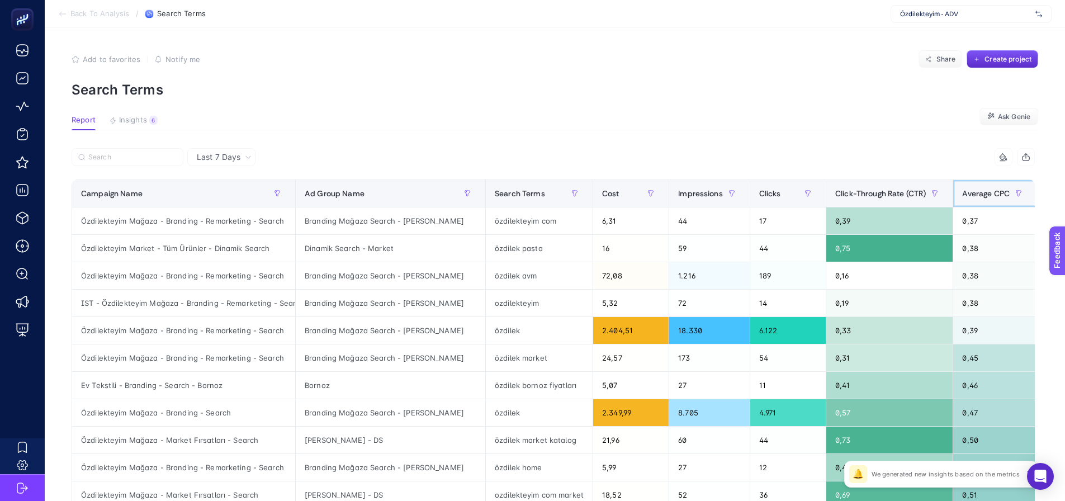
click at [962, 190] on span "Average CPC" at bounding box center [986, 193] width 48 height 9
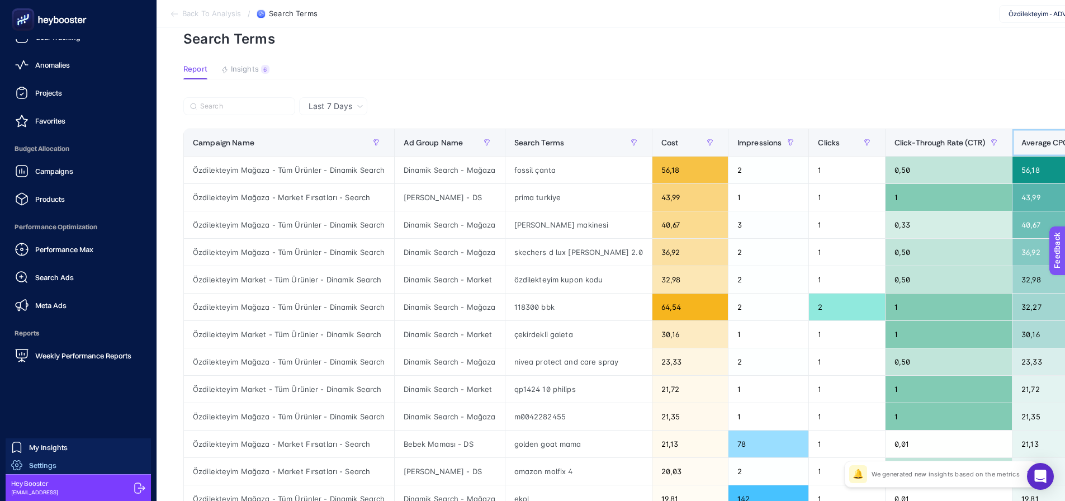
scroll to position [56, 0]
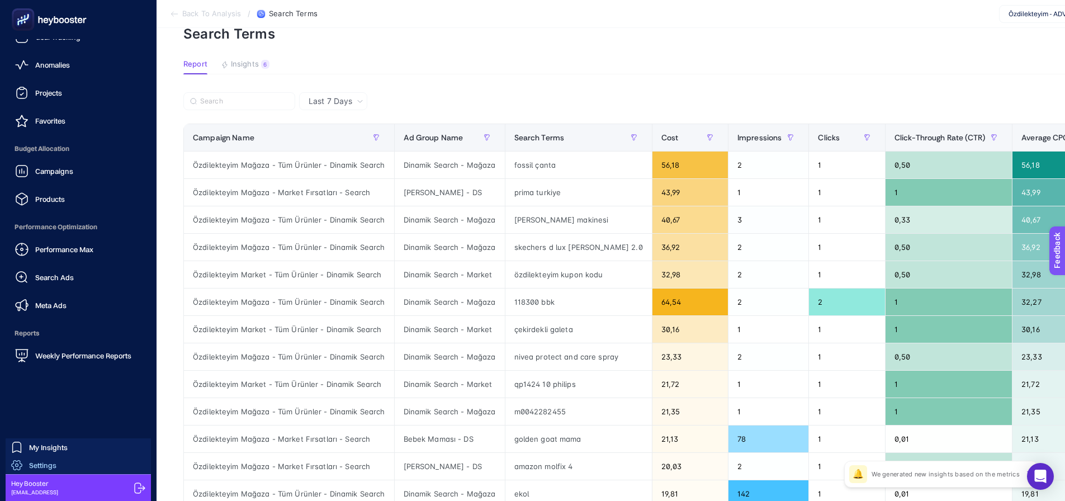
click at [70, 471] on link "Settings" at bounding box center [78, 465] width 145 height 18
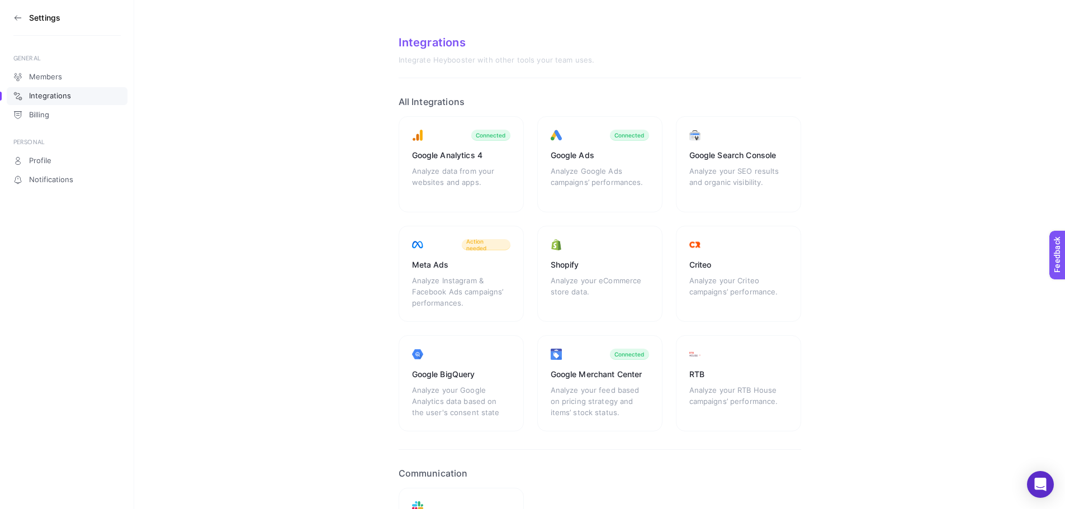
click at [11, 19] on aside "Settings GENERAL Members Integrations Billing PERSONAL Profile Notifications" at bounding box center [67, 254] width 134 height 509
click at [16, 20] on icon at bounding box center [17, 17] width 9 height 9
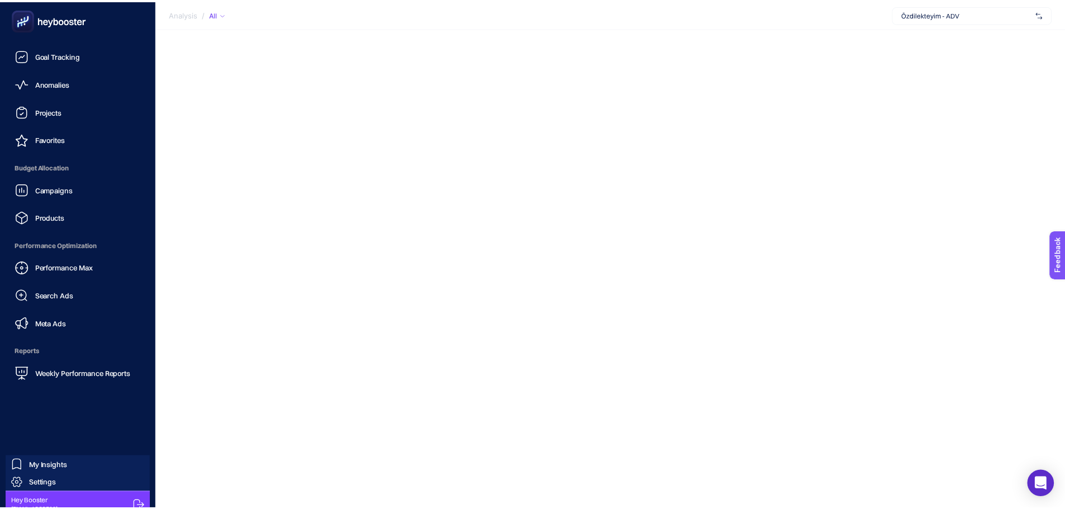
scroll to position [33, 0]
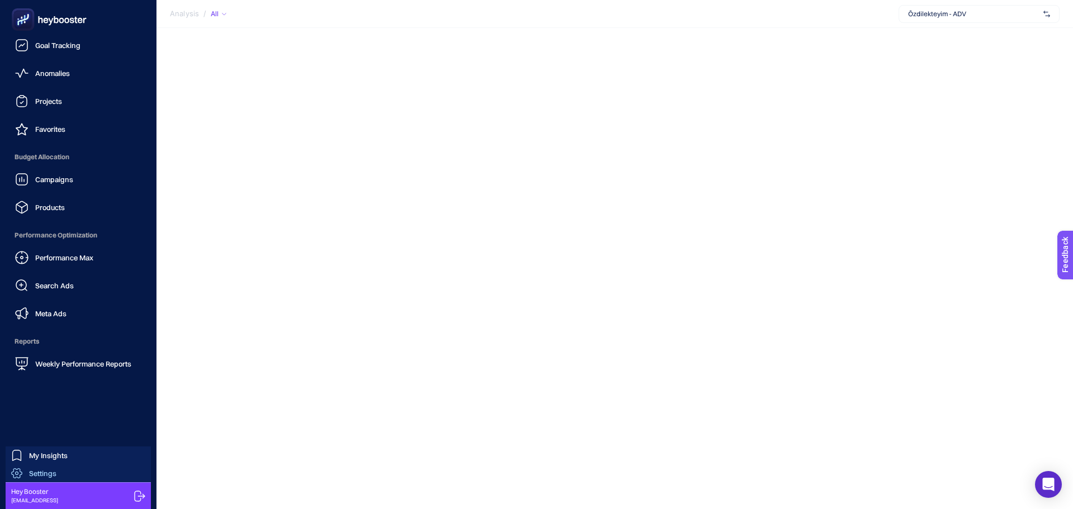
click at [51, 472] on span "Settings" at bounding box center [42, 473] width 27 height 9
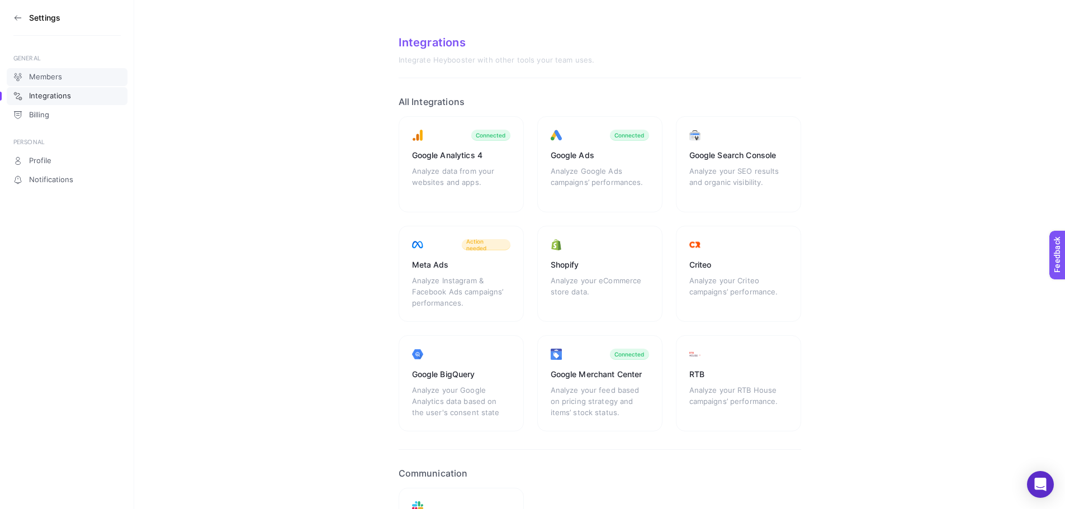
click at [40, 78] on span "Members" at bounding box center [45, 77] width 33 height 9
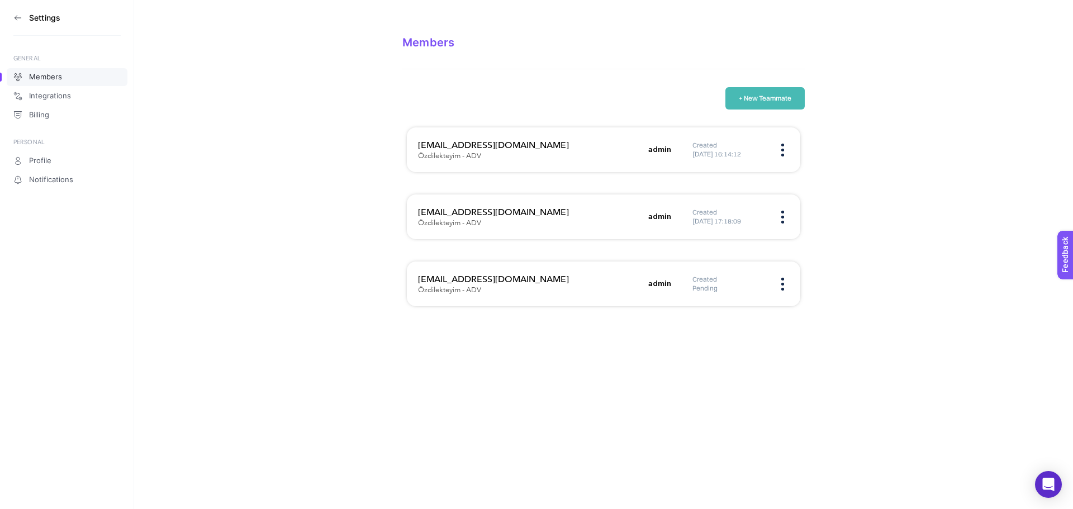
click at [258, 275] on section "Members + New Teammate eray.bozkurt@ozdilek.com.tr Özdilekteyim - ADV admin Cre…" at bounding box center [603, 162] width 939 height 324
click at [15, 17] on icon at bounding box center [17, 17] width 9 height 9
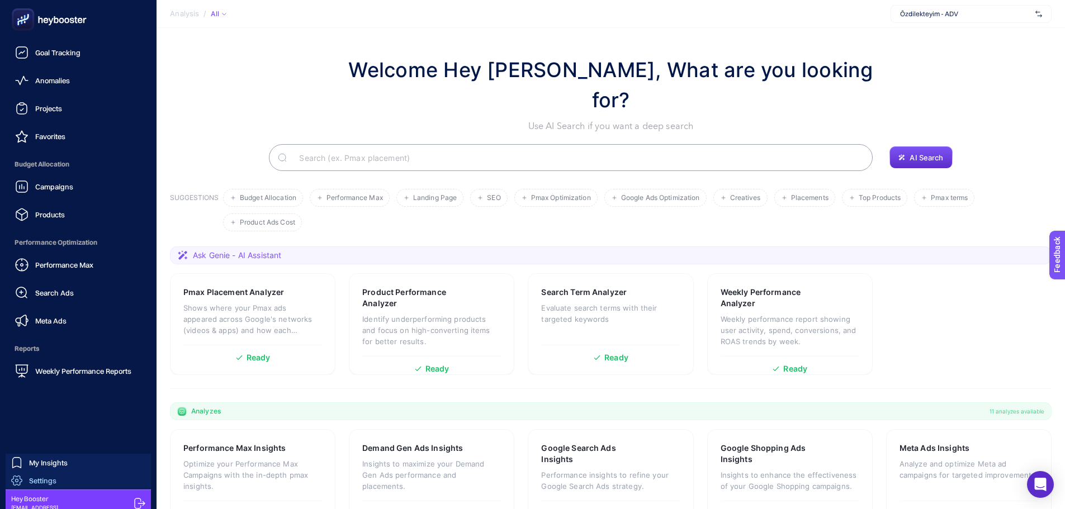
scroll to position [33, 0]
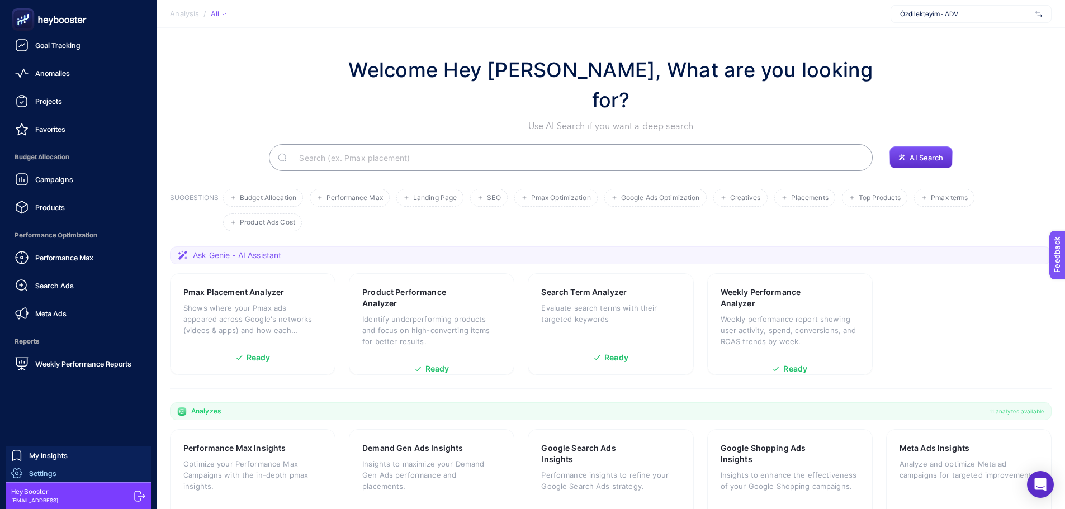
click at [60, 475] on link "Settings" at bounding box center [78, 473] width 145 height 18
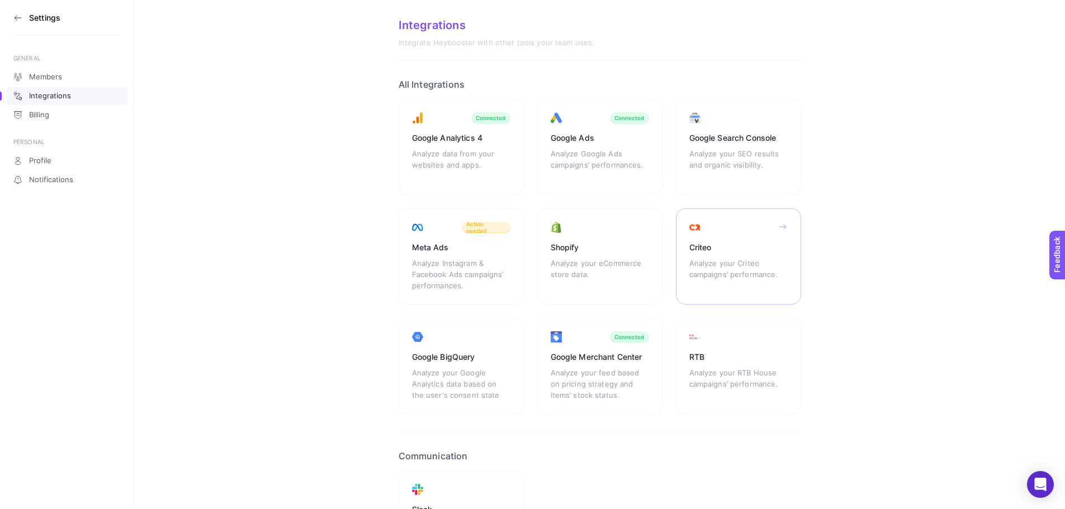
scroll to position [17, 0]
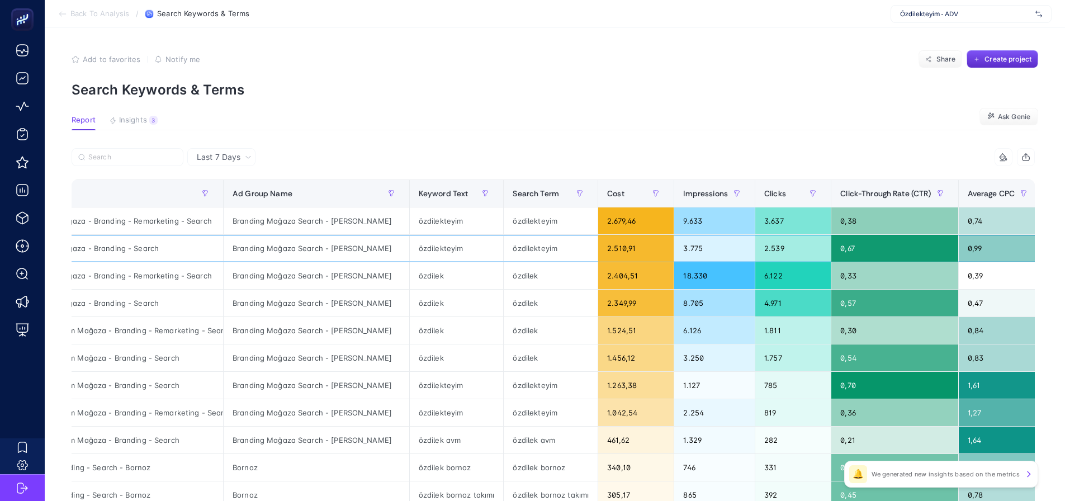
drag, startPoint x: 752, startPoint y: 244, endPoint x: 810, endPoint y: 250, distance: 57.8
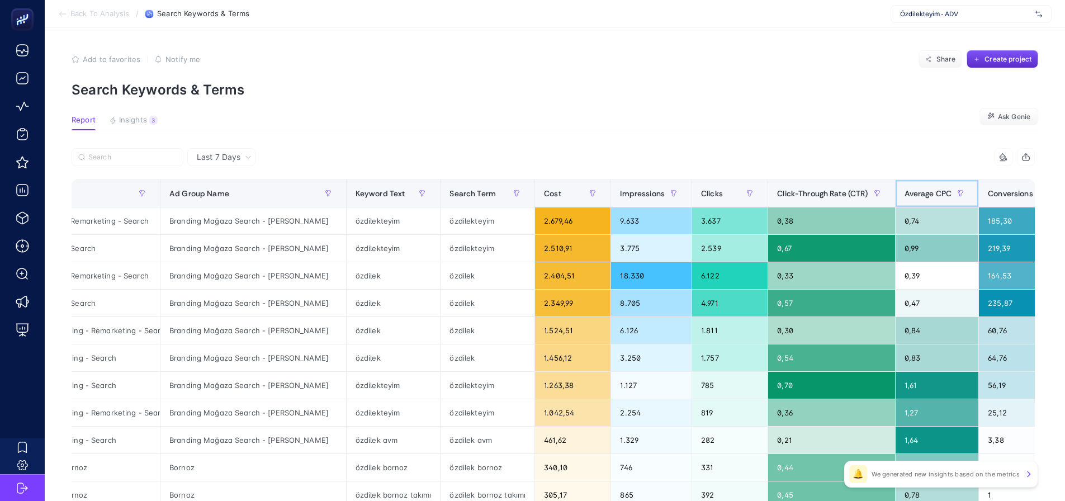
click at [906, 195] on span "Average CPC" at bounding box center [928, 193] width 48 height 9
click at [867, 195] on span "Click-Through Rate (CTR)" at bounding box center [822, 193] width 91 height 9
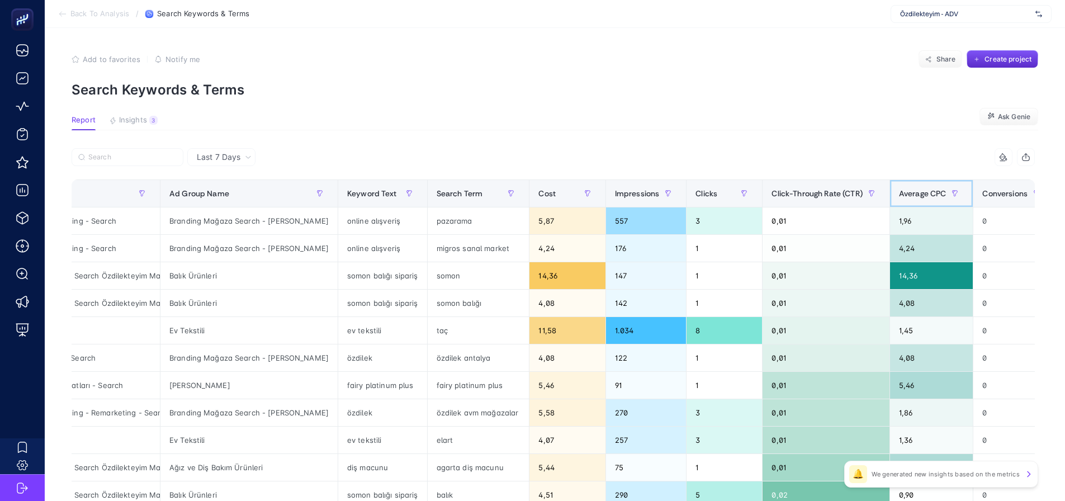
click at [908, 194] on span "Average CPC" at bounding box center [923, 193] width 48 height 9
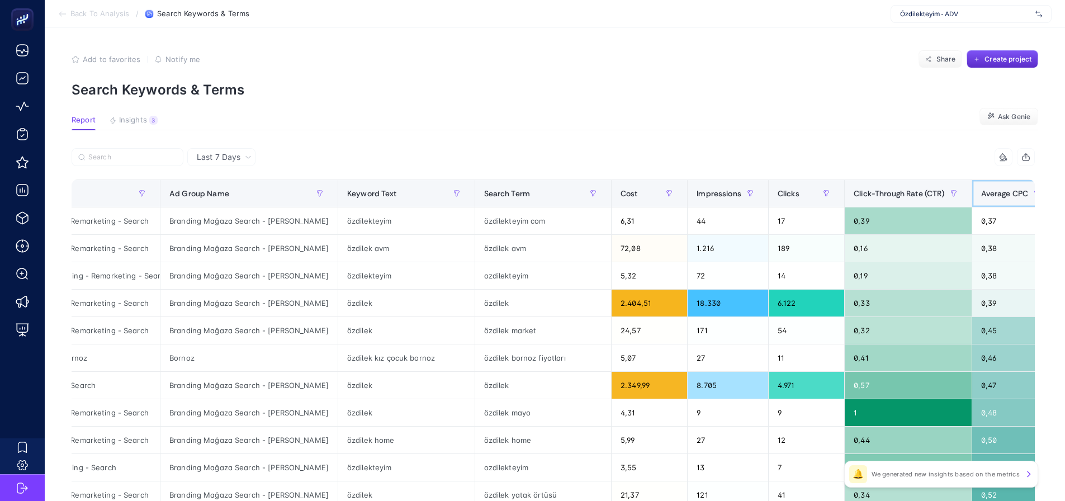
click at [981, 195] on span "Average CPC" at bounding box center [1005, 193] width 48 height 9
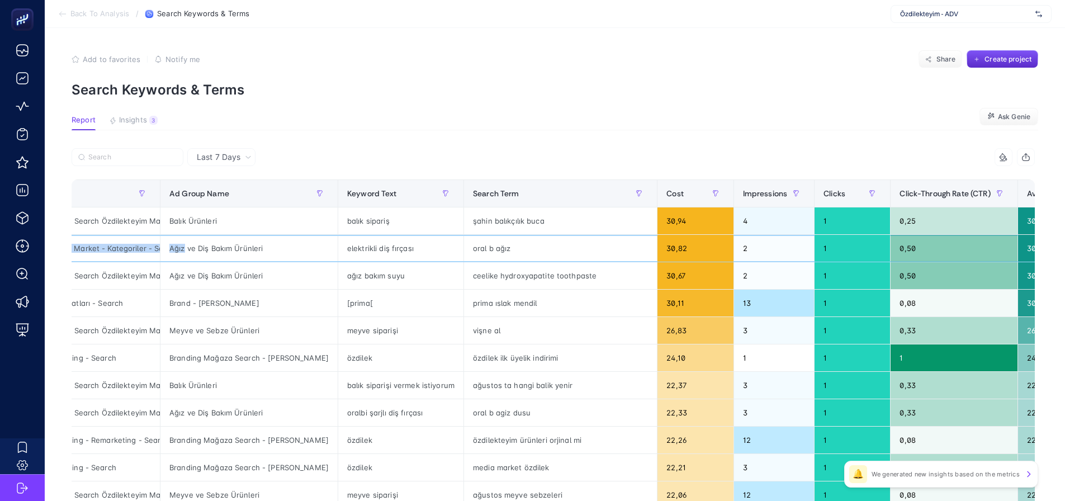
scroll to position [0, 112]
drag, startPoint x: 140, startPoint y: 240, endPoint x: 185, endPoint y: 254, distance: 47.2
click at [185, 254] on tr "Özdilekteyim Market - Kategoriler - Search Özdilekteyim Market - Kategoriler - …" at bounding box center [715, 248] width 1557 height 27
click at [126, 262] on td "Özdilekteyim Market - Kategoriler - Search Özdilekteyim Market - Kategoriler - …" at bounding box center [49, 275] width 224 height 27
click at [652, 99] on article "Add to favorites false Notify me Share Create project Search Keywords & Terms R…" at bounding box center [555, 465] width 1020 height 874
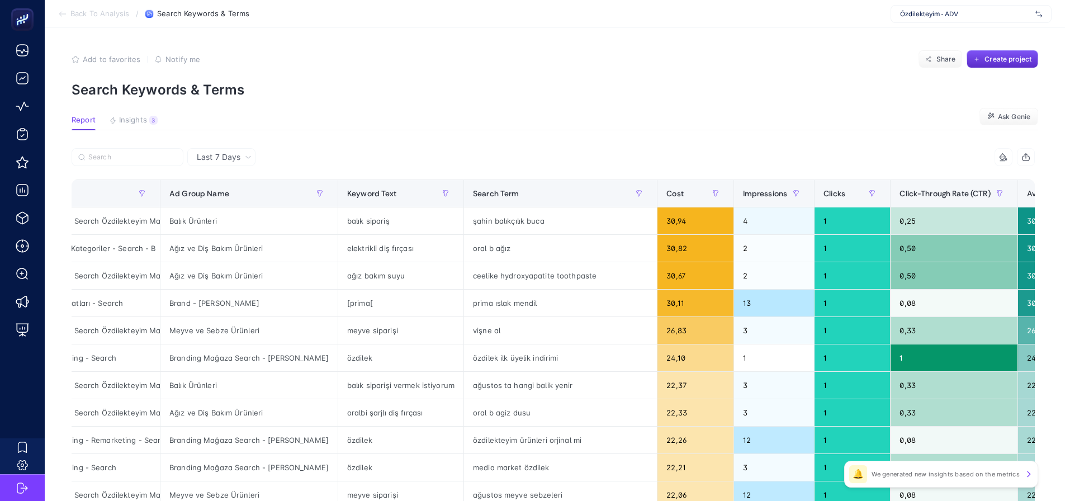
click at [583, 64] on div "Add to favorites false Notify me Share Create project" at bounding box center [555, 59] width 966 height 18
click at [492, 105] on article "Add to favorites false Notify me Share Create project Search Keywords & Terms R…" at bounding box center [555, 465] width 1020 height 874
click at [134, 222] on div "Özdilekteyim Market - Kategoriler - Search Özdilekteyim Market - Kategoriler - …" at bounding box center [48, 220] width 223 height 27
click at [136, 221] on div "Özdilekteyim Market - Kategoriler - Search Özdilekteyim Market - Kategoriler - …" at bounding box center [48, 220] width 223 height 27
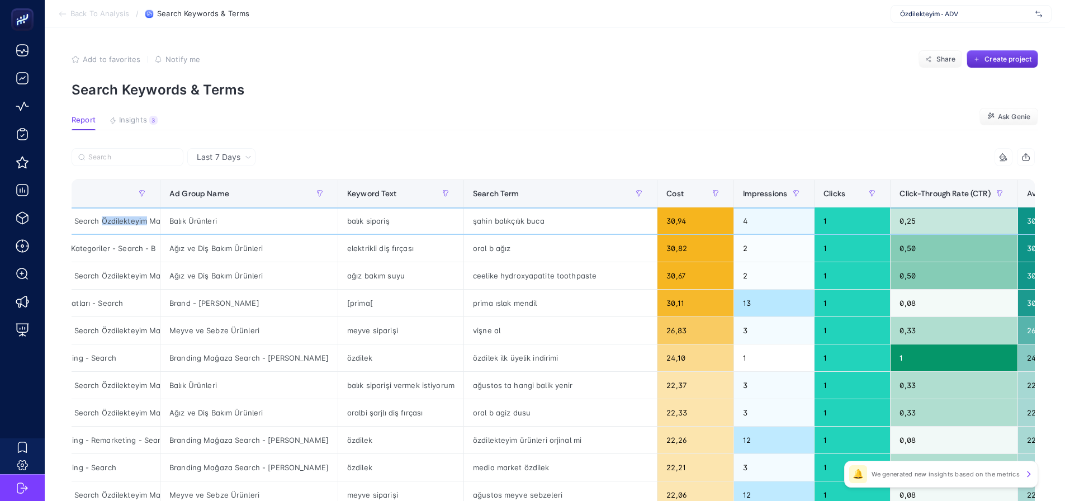
click at [136, 221] on div "Özdilekteyim Market - Kategoriler - Search Özdilekteyim Market - Kategoriler - …" at bounding box center [48, 220] width 223 height 27
click at [112, 158] on input "Search" at bounding box center [132, 157] width 88 height 8
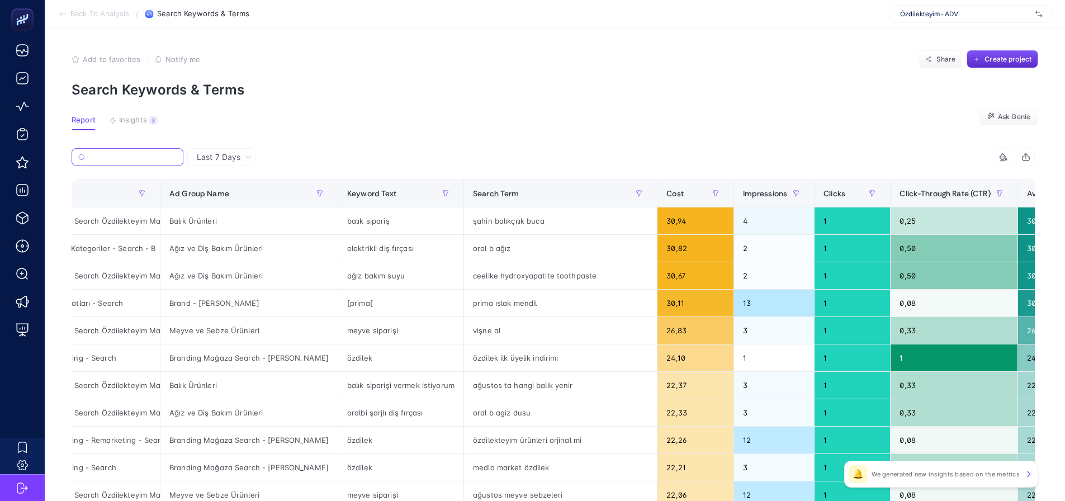
paste input "Özdilekteyim Market - Kategoriler - Search Özdilekteyim Market - Kategoriler - …"
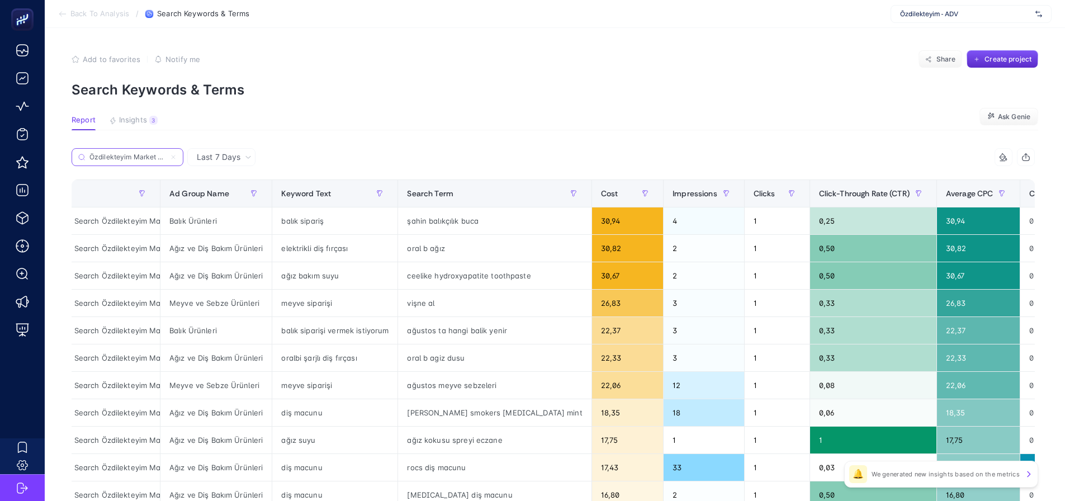
scroll to position [0, 213]
type input "Özdilekteyim Market - Kategoriler - Search Özdilekteyim Market - Kategoriler - …"
drag, startPoint x: 159, startPoint y: 198, endPoint x: 170, endPoint y: 197, distance: 11.3
click at [170, 197] on div "Özdilekteyim Market - Kategoriler - Search Özdilekteyim Market - Kategoriler - …" at bounding box center [553, 480] width 963 height 664
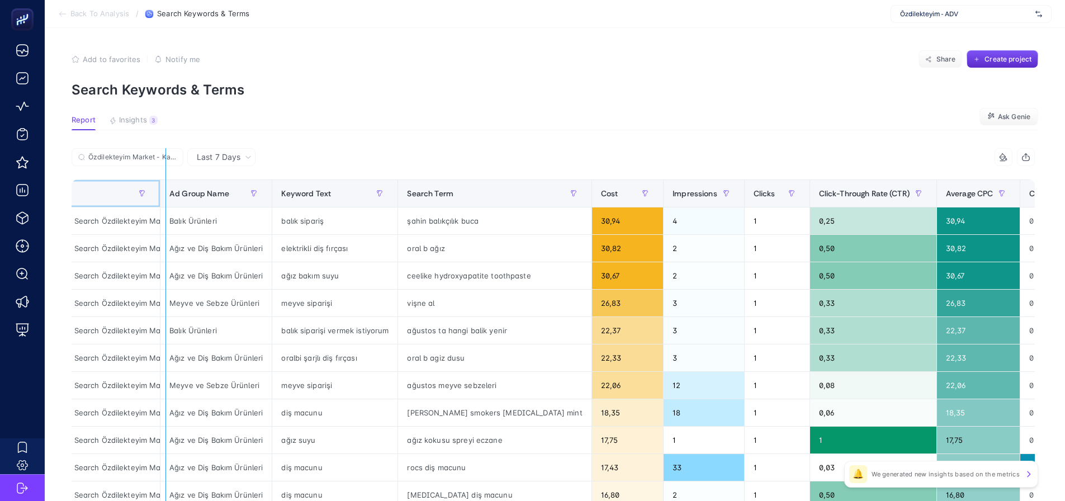
drag, startPoint x: 158, startPoint y: 198, endPoint x: 165, endPoint y: 196, distance: 7.6
click at [165, 196] on div "Özdilekteyim Market - Kategoriler - Search Özdilekteyim Market - Kategoriler - …" at bounding box center [553, 480] width 963 height 664
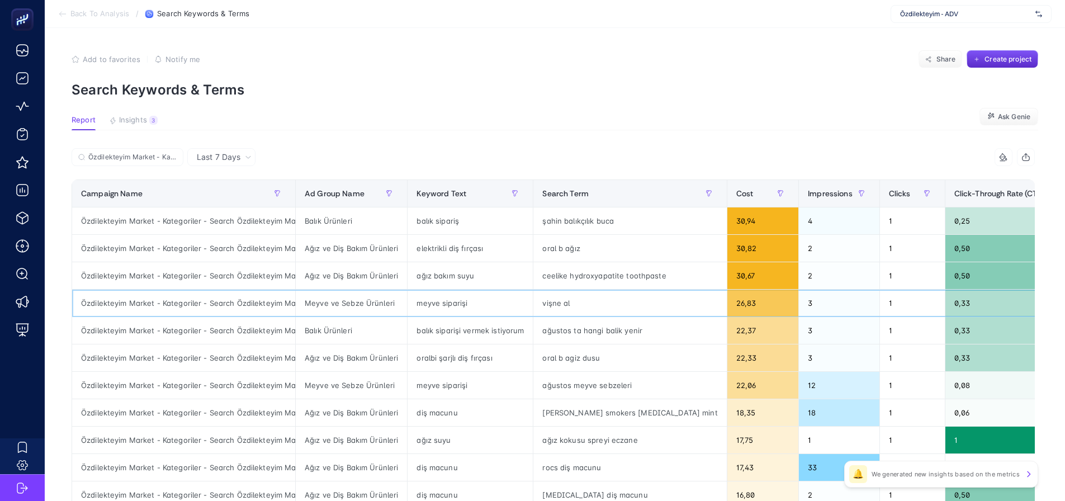
drag, startPoint x: 165, startPoint y: 322, endPoint x: 101, endPoint y: 312, distance: 65.0
click at [246, 284] on div "Özdilekteyim Market - Kategoriler - Search Özdilekteyim Market - Kategoriler - …" at bounding box center [183, 275] width 223 height 27
drag, startPoint x: 247, startPoint y: 276, endPoint x: 315, endPoint y: 274, distance: 68.2
click at [315, 274] on tr "Özdilekteyim Market - Kategoriler - Search Özdilekteyim Market - Kategoriler - …" at bounding box center [810, 275] width 1477 height 27
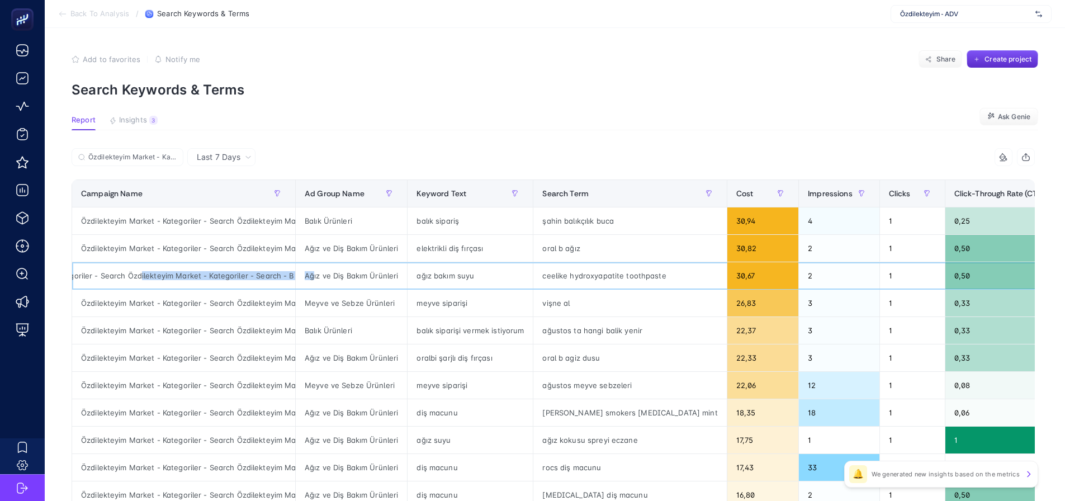
click at [258, 274] on div "Özdilekteyim Market - Kategoriler - Search Özdilekteyim Market - Kategoriler - …" at bounding box center [183, 275] width 223 height 27
click at [257, 352] on div "Özdilekteyim Market - Kategoriler - Search Özdilekteyim Market - Kategoriler - …" at bounding box center [183, 357] width 223 height 27
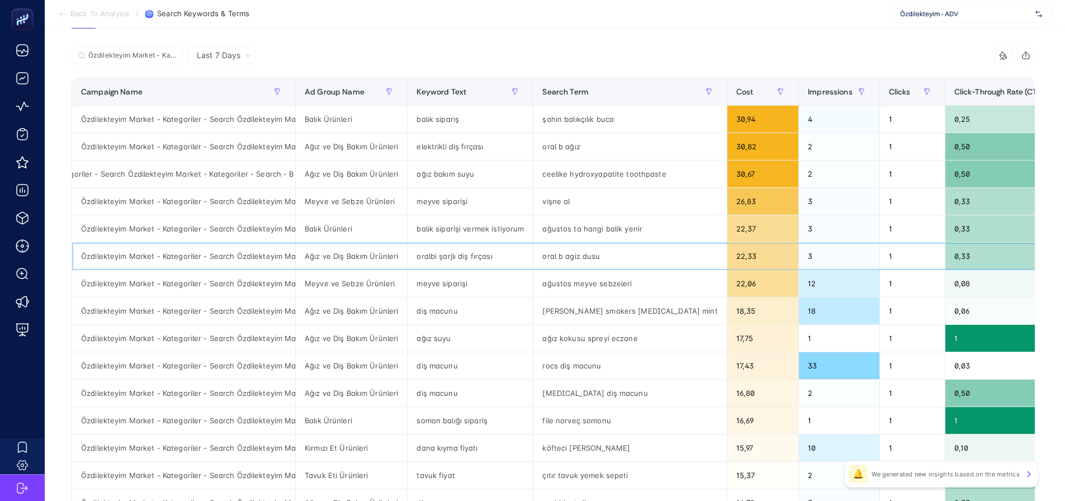
scroll to position [112, 0]
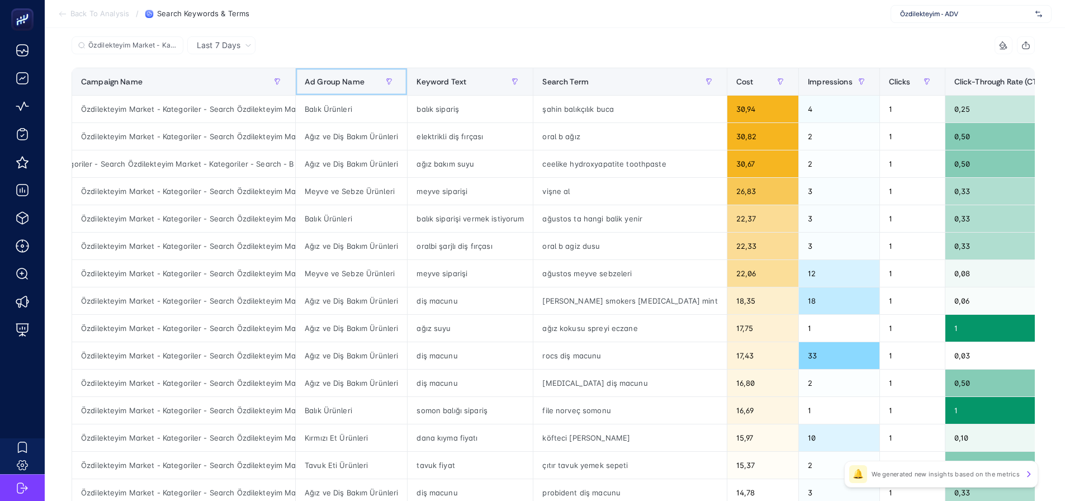
click at [344, 81] on span "Ad Group Name" at bounding box center [335, 81] width 60 height 9
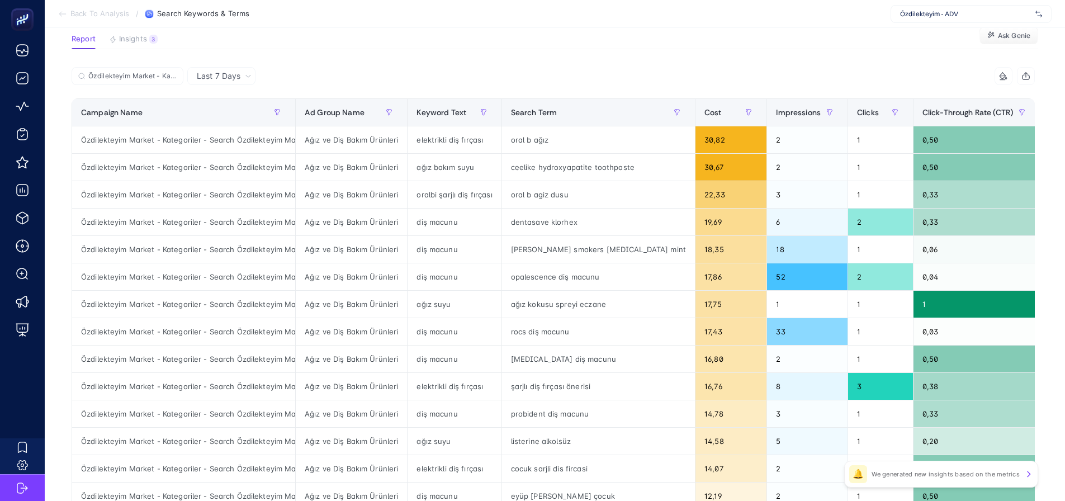
scroll to position [56, 0]
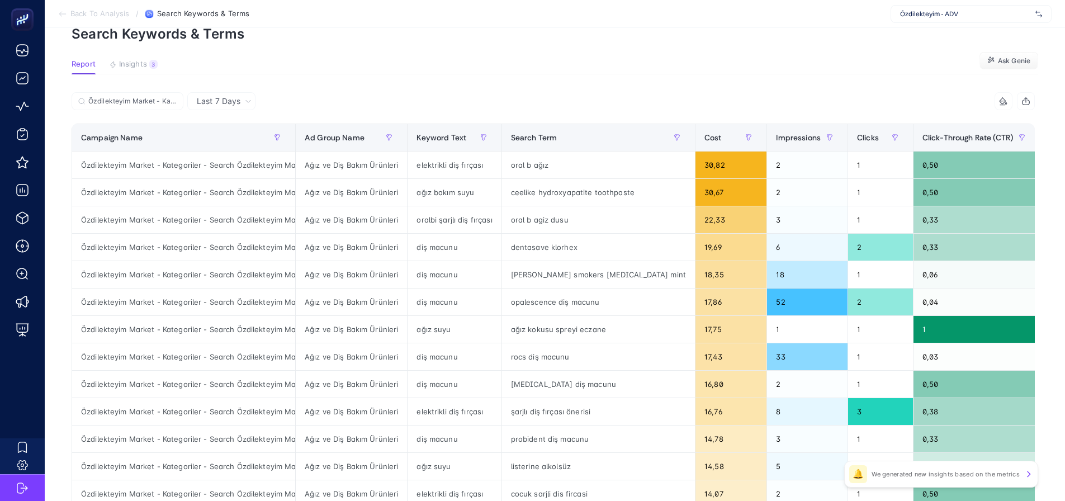
drag, startPoint x: 541, startPoint y: 54, endPoint x: 355, endPoint y: 167, distance: 217.7
click at [540, 54] on article "Add to favorites false Notify me Share Create project Search Keywords & Terms R…" at bounding box center [555, 409] width 1020 height 874
drag, startPoint x: 281, startPoint y: 248, endPoint x: 322, endPoint y: 268, distance: 45.7
click at [334, 249] on tr "Özdilekteyim Market - Kategoriler - Search Özdilekteyim Market - Kategoriler - …" at bounding box center [794, 247] width 1445 height 27
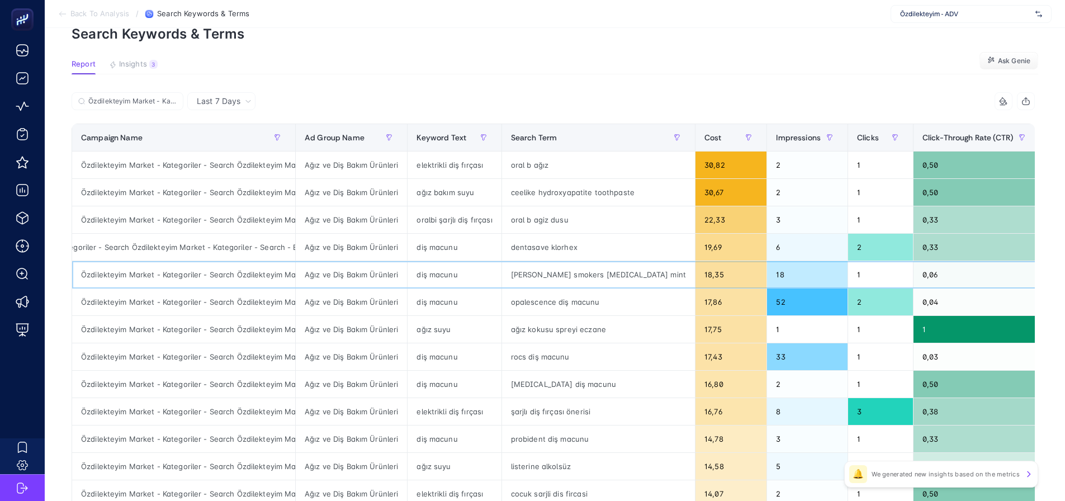
click at [231, 280] on div "Özdilekteyim Market - Kategoriler - Search Özdilekteyim Market - Kategoriler - …" at bounding box center [183, 274] width 223 height 27
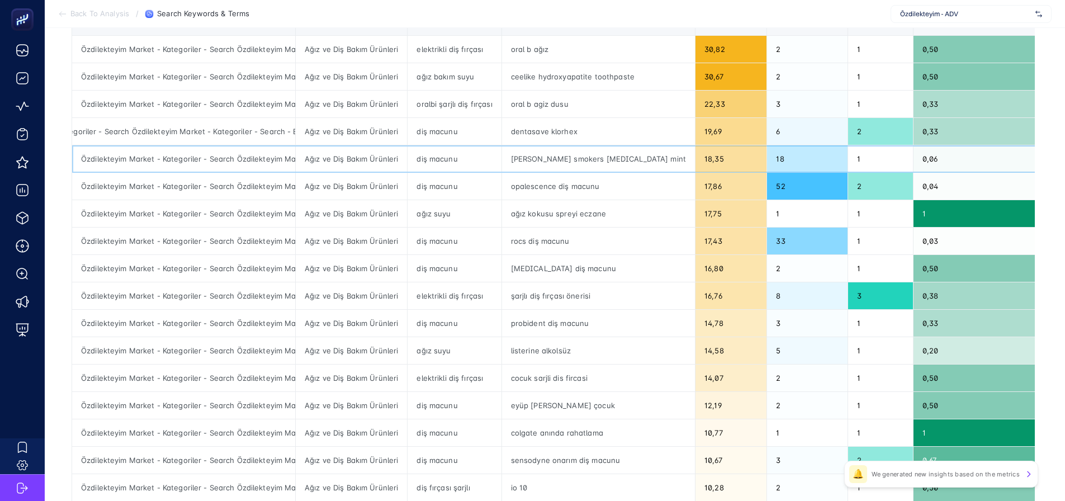
scroll to position [126, 0]
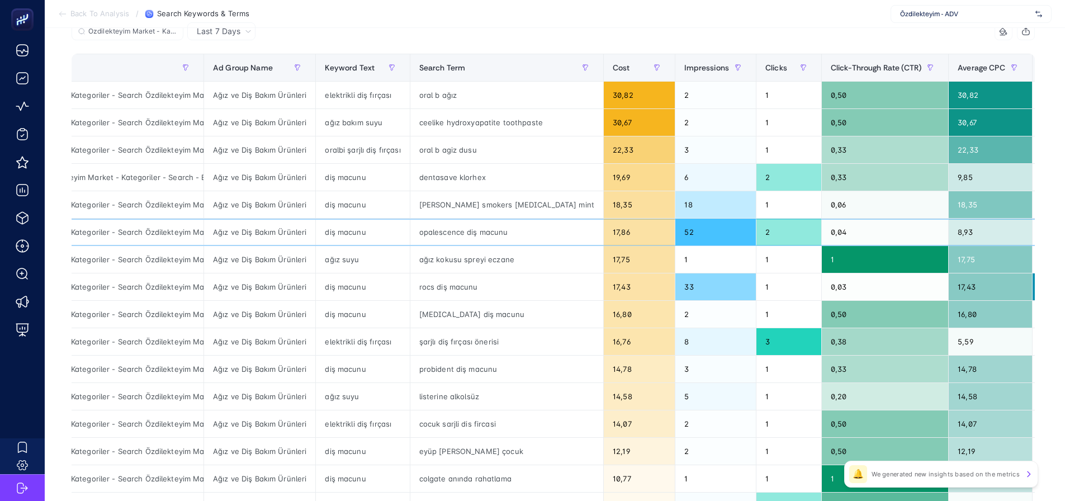
drag, startPoint x: 592, startPoint y: 243, endPoint x: 619, endPoint y: 245, distance: 26.9
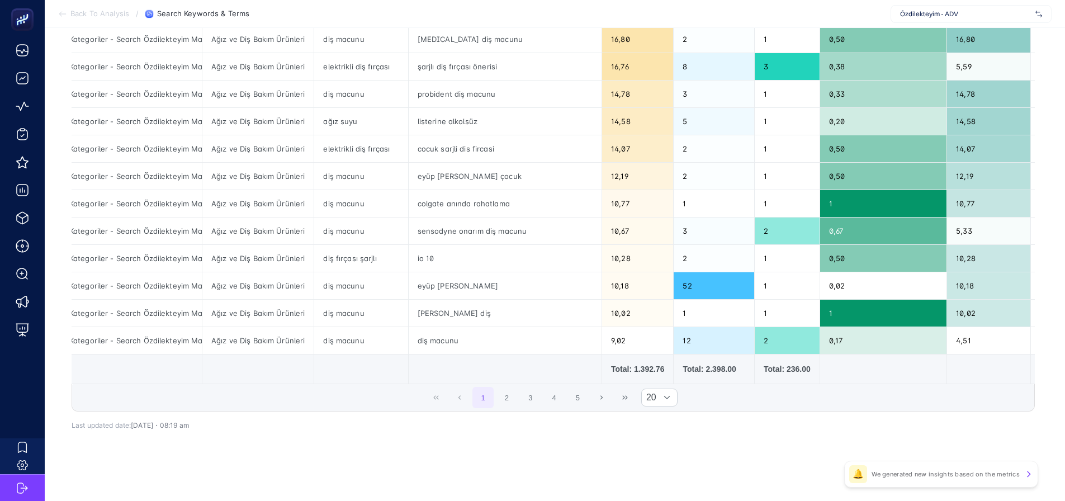
scroll to position [405, 0]
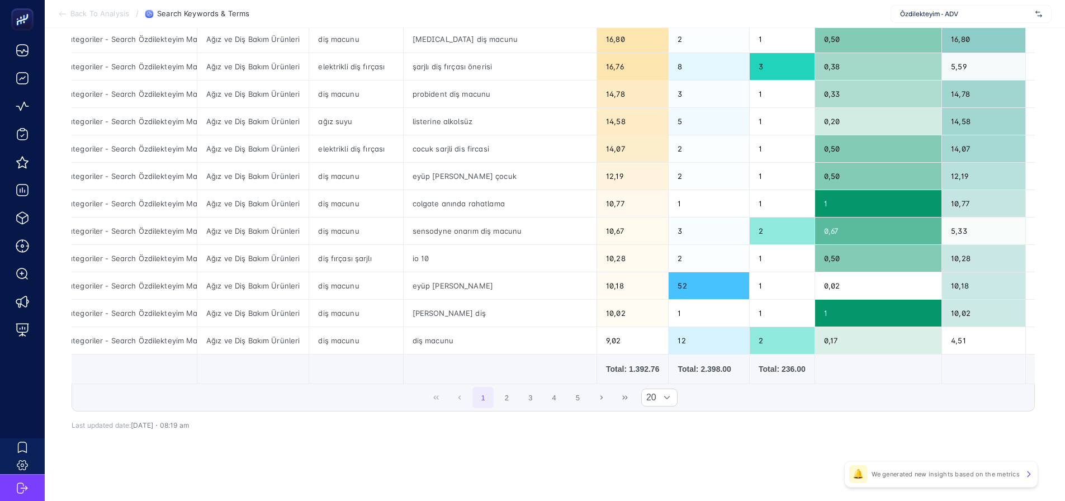
drag, startPoint x: 991, startPoint y: 354, endPoint x: 998, endPoint y: 354, distance: 7.3
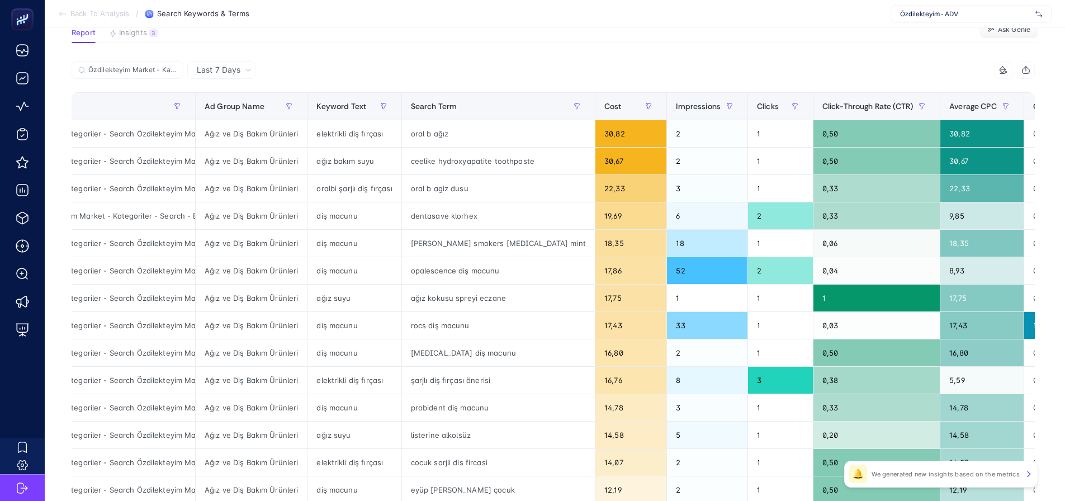
scroll to position [70, 0]
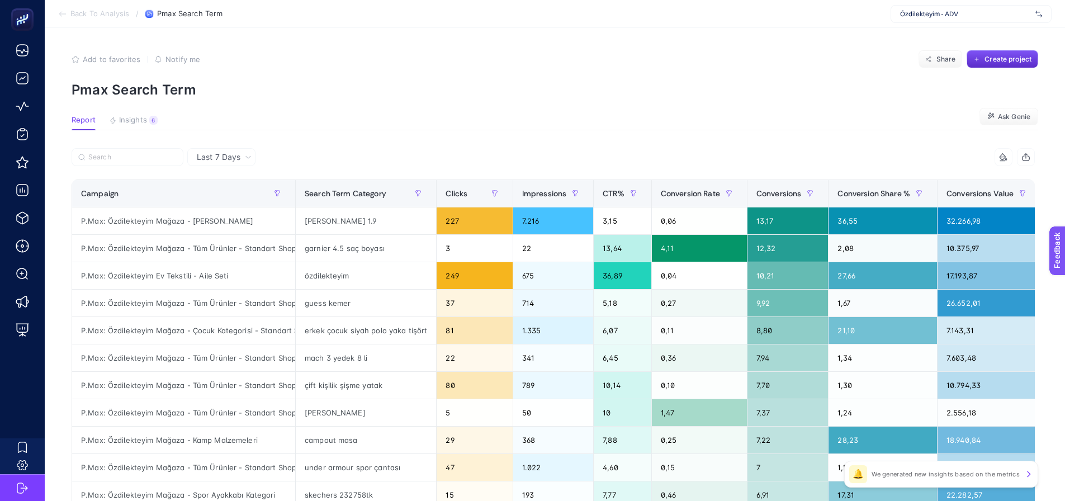
click at [459, 178] on div "8 items selected Campaign Search Term Category Clicks Impressions CTR% Conversi…" at bounding box center [553, 480] width 963 height 664
click at [461, 198] on span "Clicks" at bounding box center [456, 193] width 22 height 9
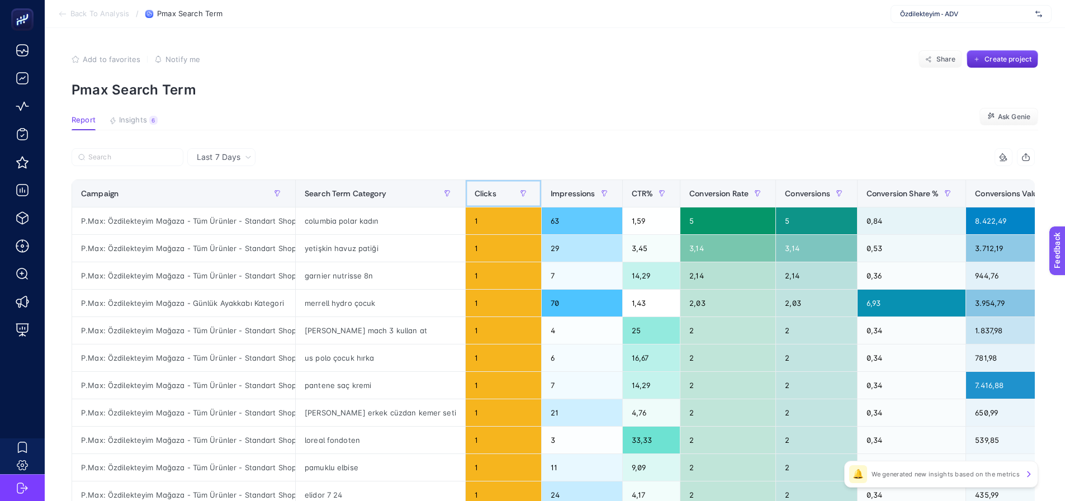
click at [474, 193] on span "Clicks" at bounding box center [485, 193] width 22 height 9
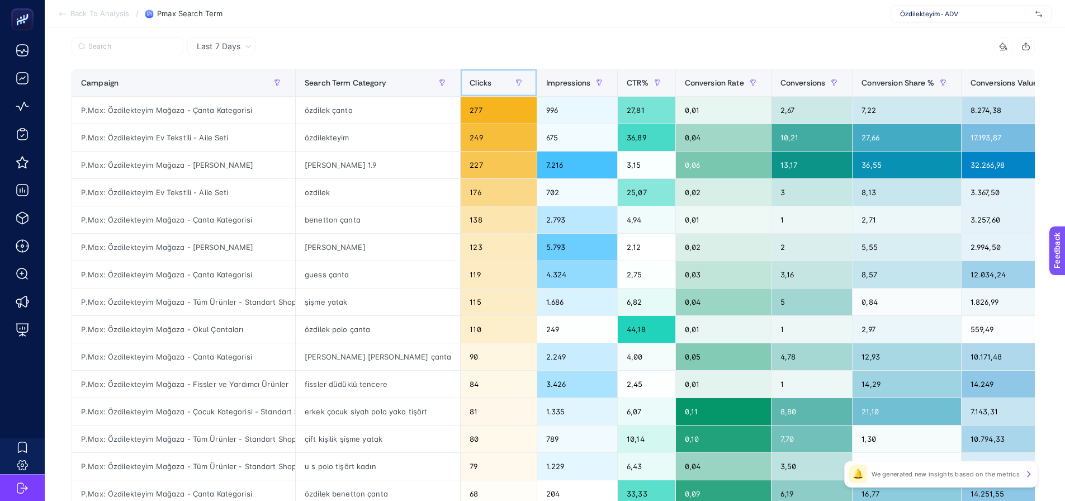
scroll to position [112, 0]
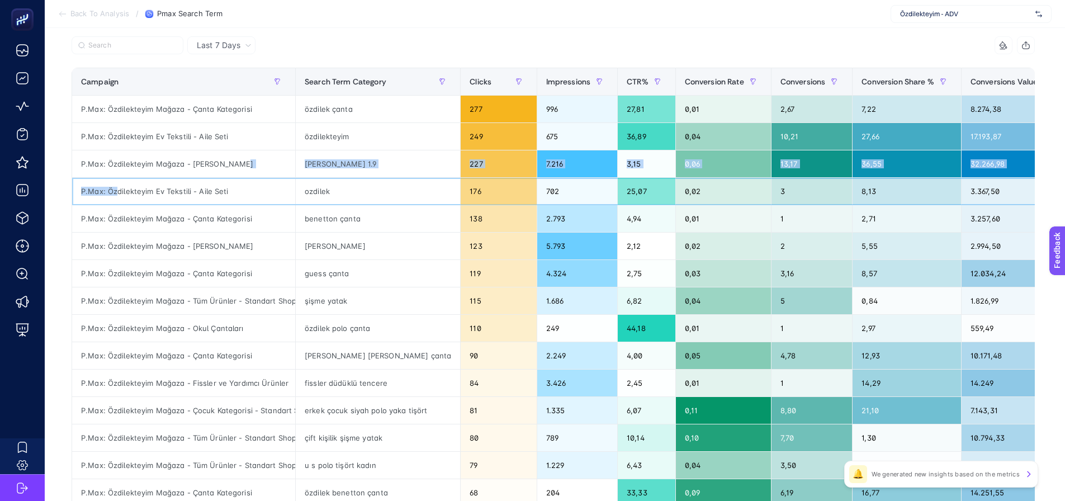
drag, startPoint x: 115, startPoint y: 183, endPoint x: 232, endPoint y: 169, distance: 118.2
click at [232, 169] on tbody "P.Max: Özdilekteyim Mağaza - Çanta Kategorisi özdilek çanta 277 996 27,81 0,01 …" at bounding box center [633, 370] width 1123 height 548
click at [289, 199] on div "P.Max: Özdilekteyim Ev Tekstili - Aile Seti" at bounding box center [183, 191] width 223 height 27
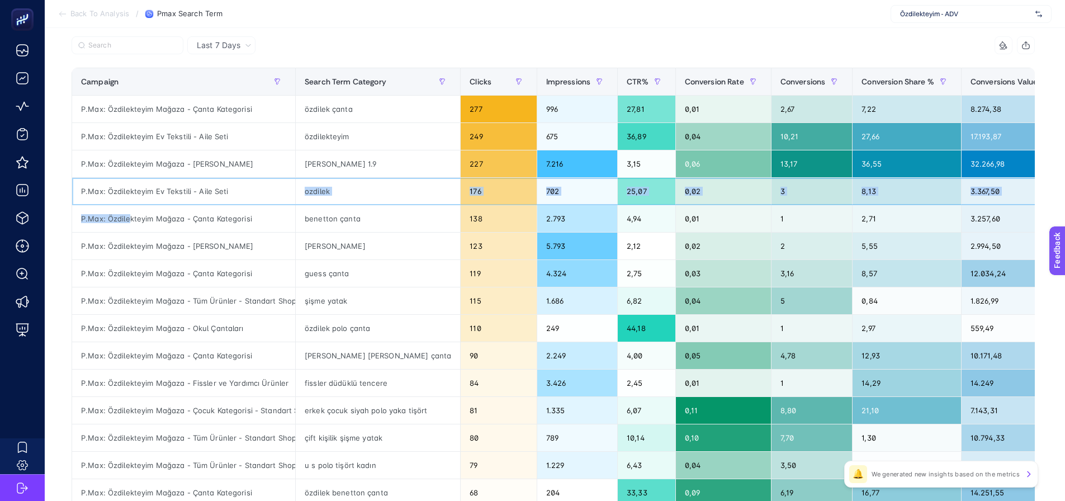
drag, startPoint x: 222, startPoint y: 206, endPoint x: 123, endPoint y: 219, distance: 99.8
click at [127, 222] on tbody "P.Max: Özdilekteyim Mağaza - Çanta Kategorisi özdilek çanta 277 996 27,81 0,01 …" at bounding box center [633, 370] width 1123 height 548
drag, startPoint x: 137, startPoint y: 208, endPoint x: 146, endPoint y: 210, distance: 9.1
click at [140, 208] on div "P.Max: Özdilekteyim Mağaza - Çanta Kategorisi" at bounding box center [183, 218] width 223 height 27
click at [154, 135] on div "P.Max: Özdilekteyim Ev Tekstili - Aile Seti" at bounding box center [183, 136] width 223 height 27
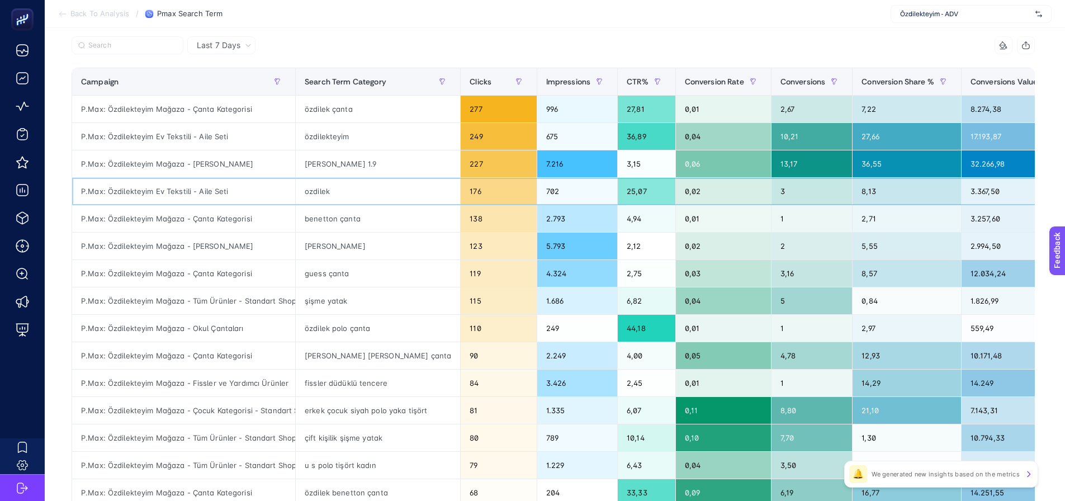
click at [147, 200] on div "P.Max: Özdilekteyim Ev Tekstili - Aile Seti" at bounding box center [183, 191] width 223 height 27
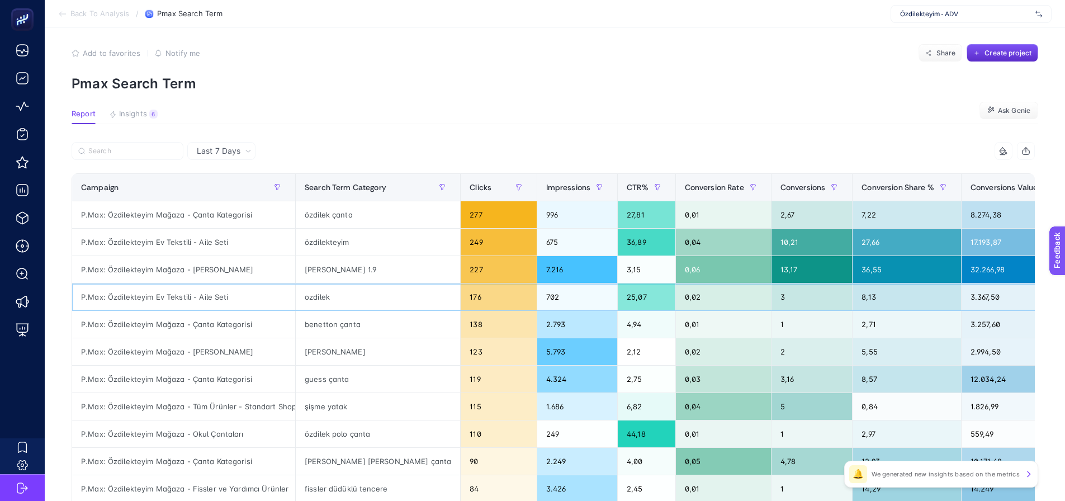
scroll to position [0, 0]
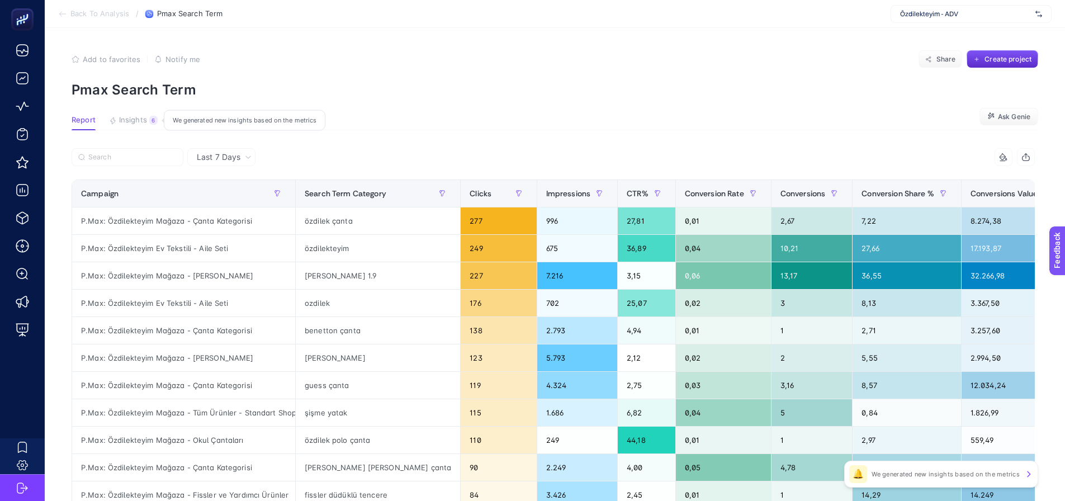
click at [130, 125] on span "Insights" at bounding box center [133, 120] width 28 height 9
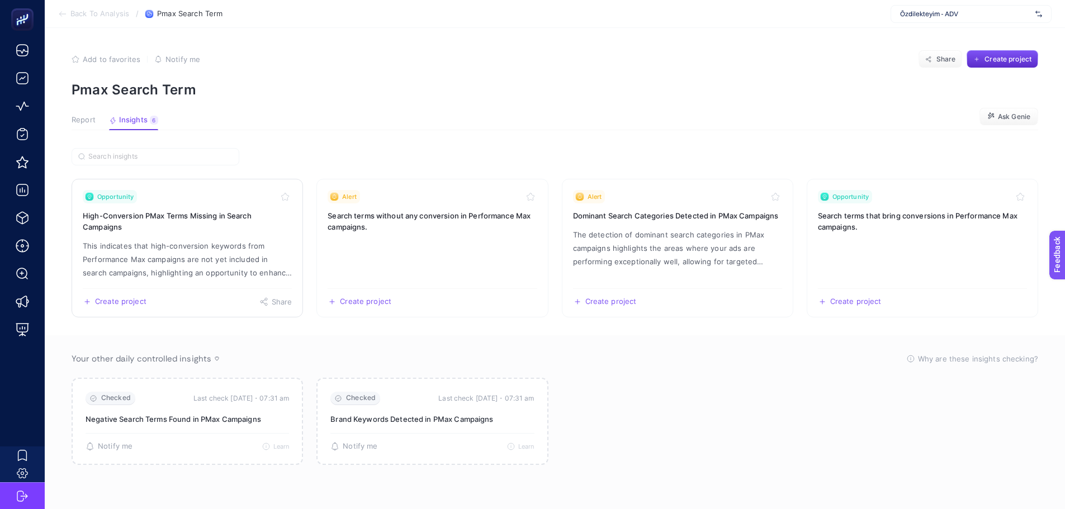
drag, startPoint x: 390, startPoint y: 262, endPoint x: 261, endPoint y: 196, distance: 145.0
drag, startPoint x: 74, startPoint y: 119, endPoint x: 90, endPoint y: 116, distance: 16.6
click at [74, 119] on span "Report" at bounding box center [84, 120] width 24 height 9
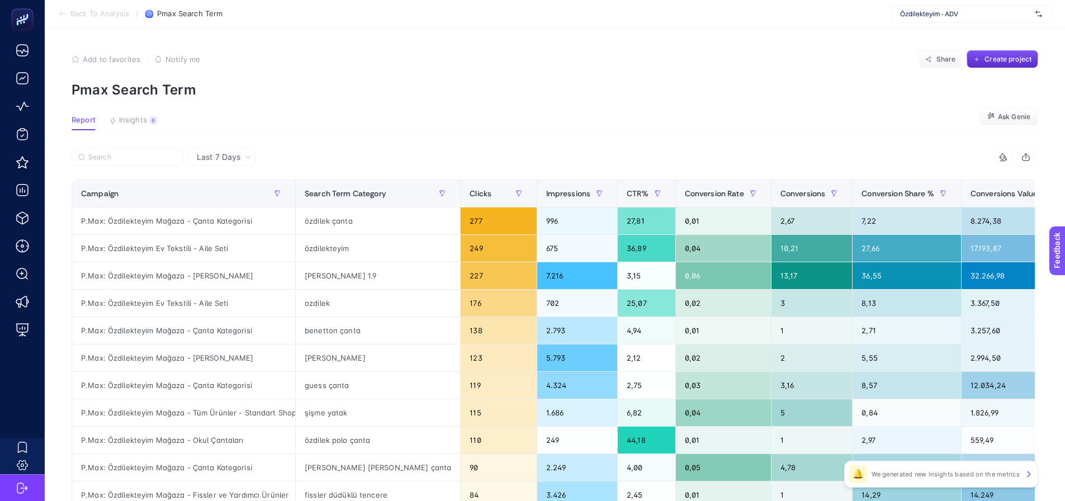
click at [614, 59] on div "Add to favorites false Notify me Share Create project" at bounding box center [555, 59] width 966 height 18
click at [656, 108] on article "Add to favorites false Notify me Share Create project Pmax Search Term Report I…" at bounding box center [555, 465] width 1020 height 874
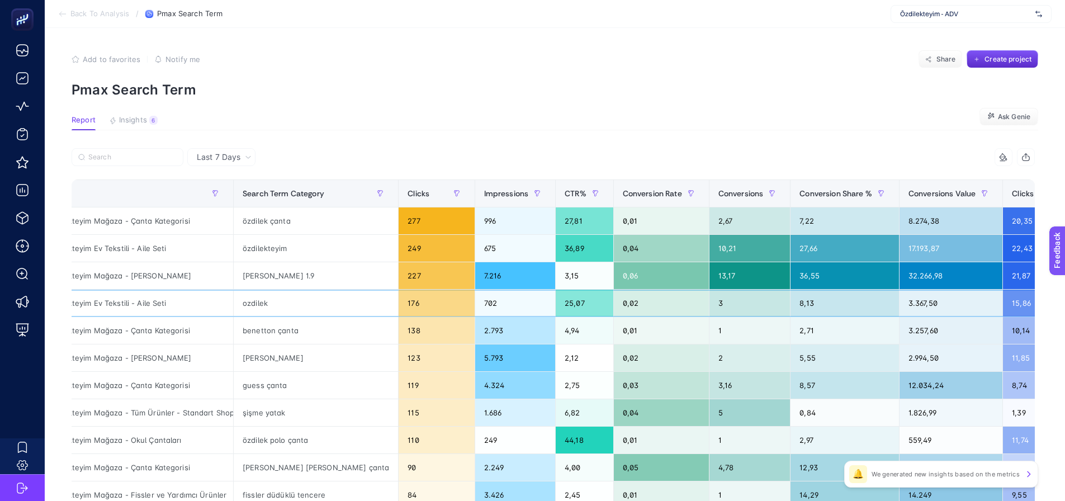
scroll to position [0, 121]
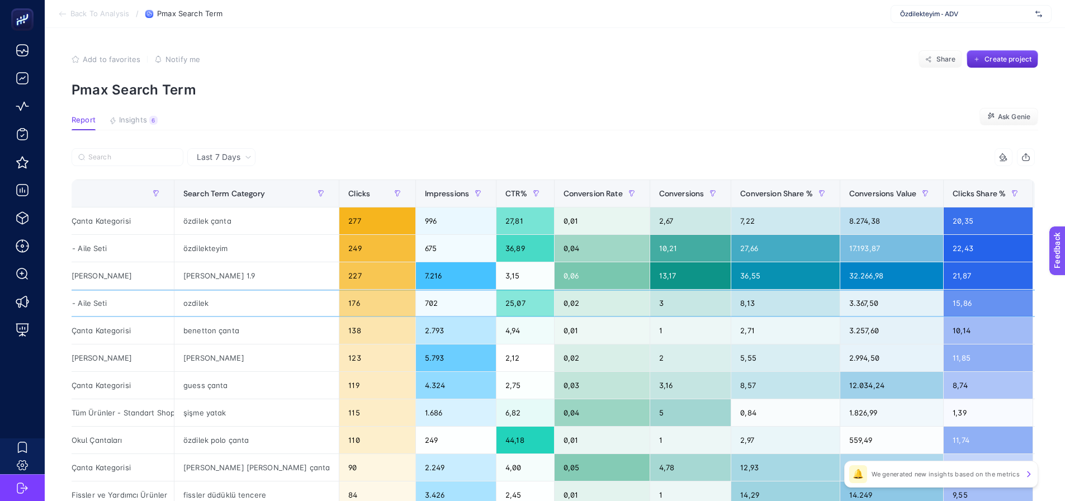
drag, startPoint x: 905, startPoint y: 313, endPoint x: 947, endPoint y: 315, distance: 41.9
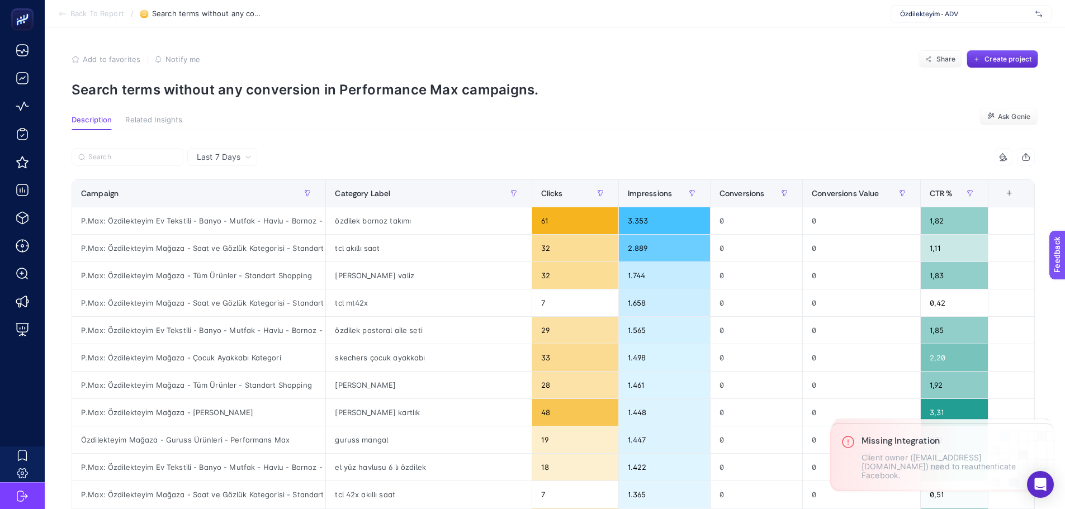
click at [217, 156] on span "Last 7 Days" at bounding box center [219, 156] width 44 height 11
click at [224, 194] on li "Last 30 Days" at bounding box center [222, 201] width 63 height 20
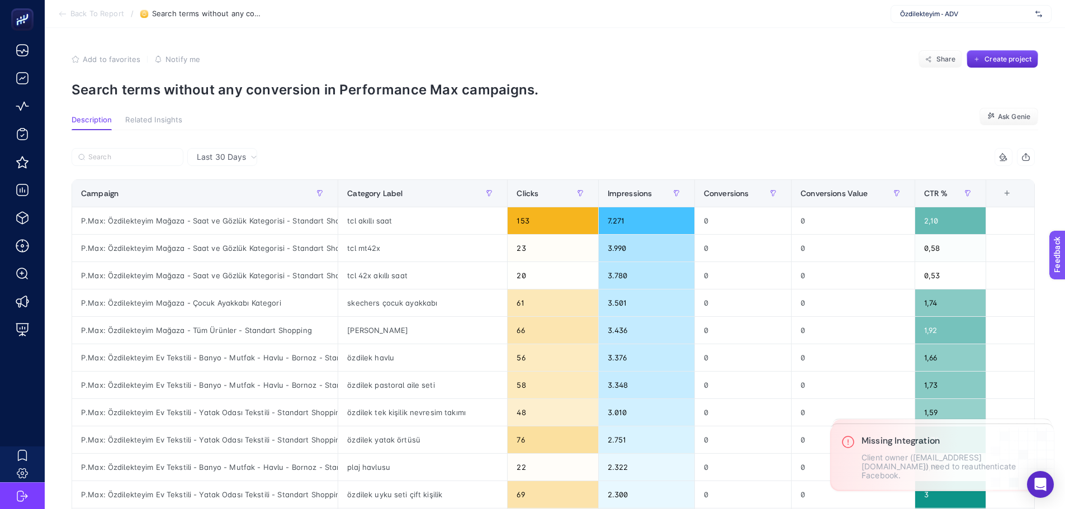
click at [297, 148] on div at bounding box center [313, 160] width 482 height 25
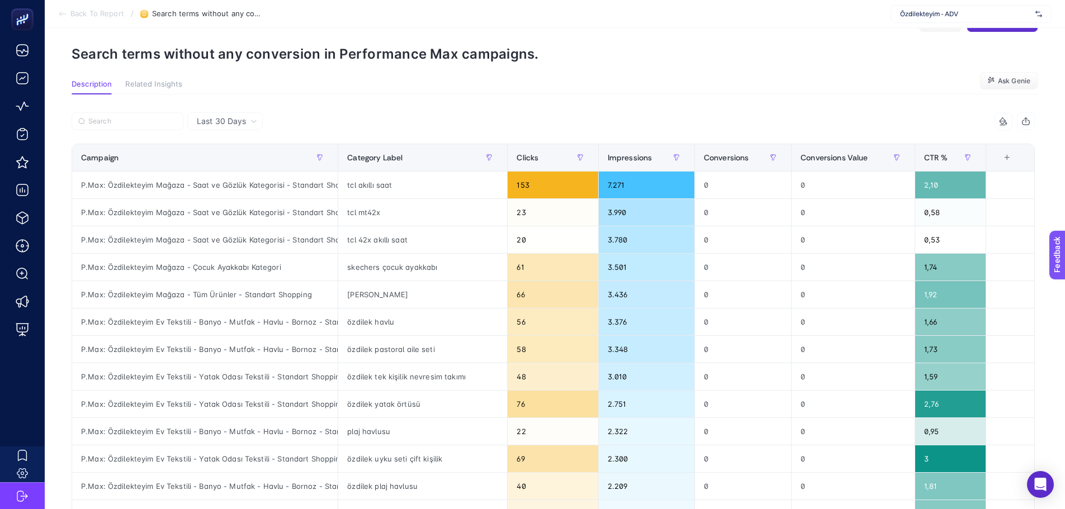
scroll to position [56, 0]
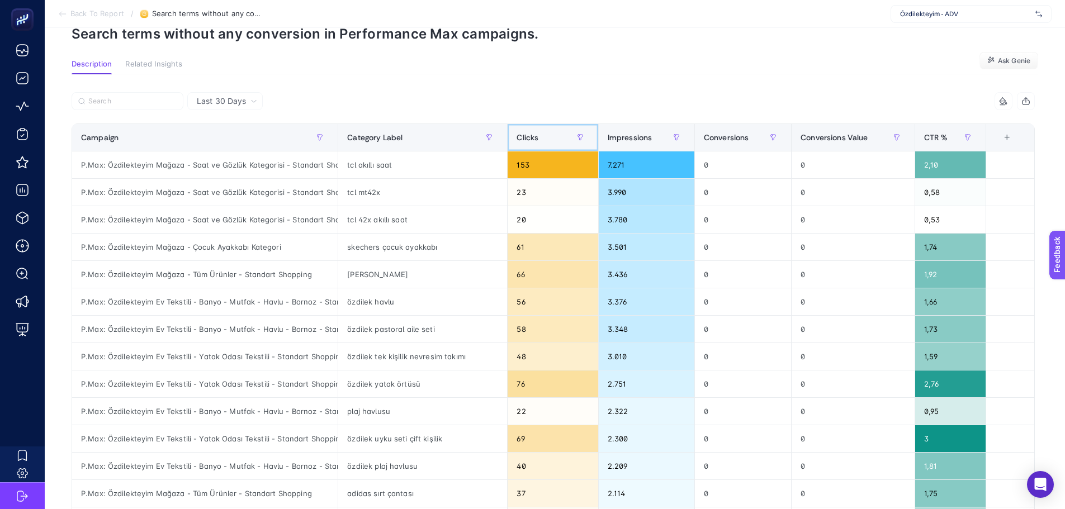
click at [543, 137] on div "Clicks" at bounding box center [552, 138] width 72 height 18
click at [546, 137] on div "Clicks" at bounding box center [552, 138] width 72 height 18
